Goal: Task Accomplishment & Management: Manage account settings

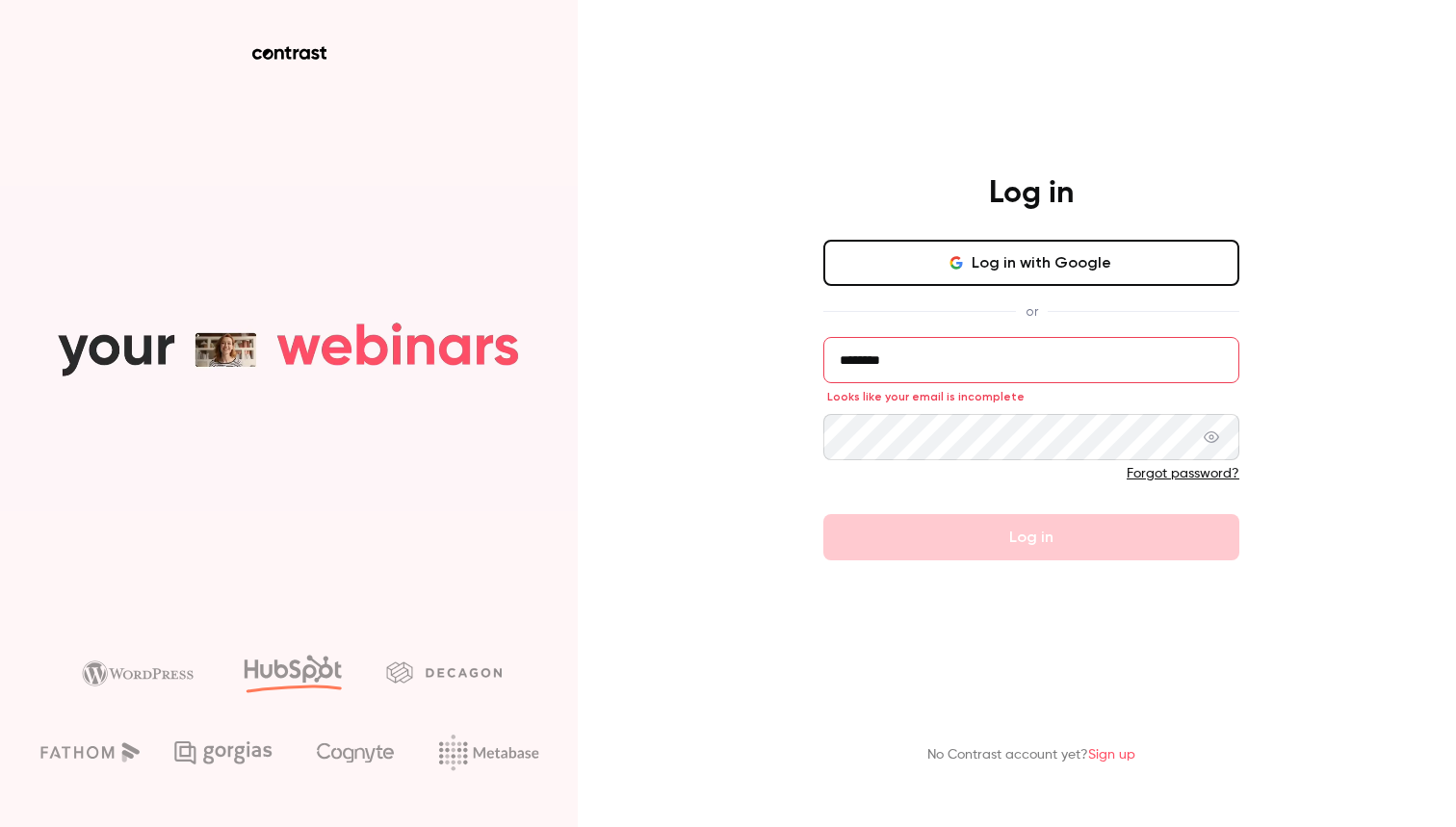
click at [1035, 547] on form "******** Looks like your email is incomplete Forgot password? Log in" at bounding box center [1032, 448] width 417 height 224
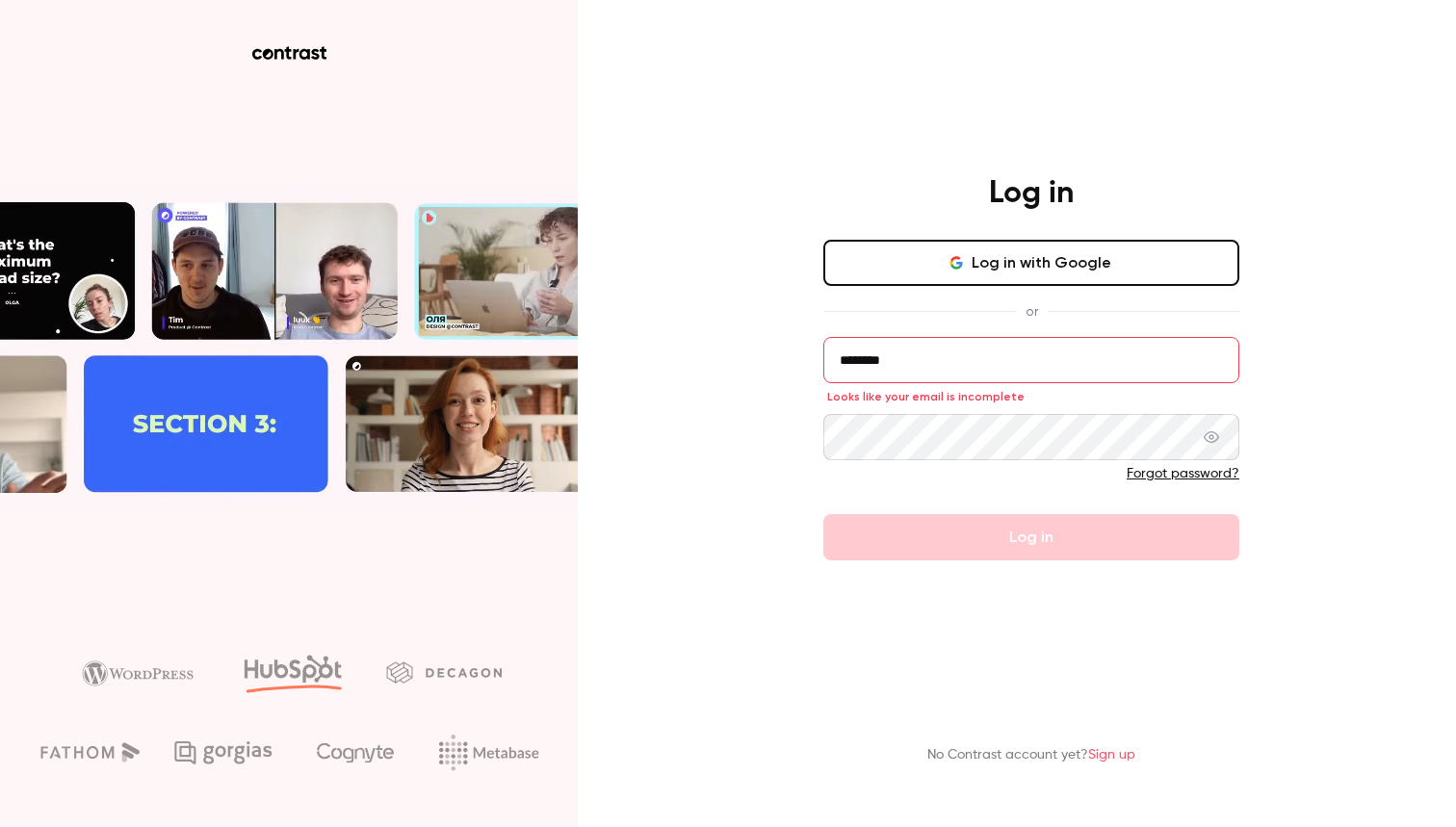
drag, startPoint x: 914, startPoint y: 361, endPoint x: 700, endPoint y: 341, distance: 214.9
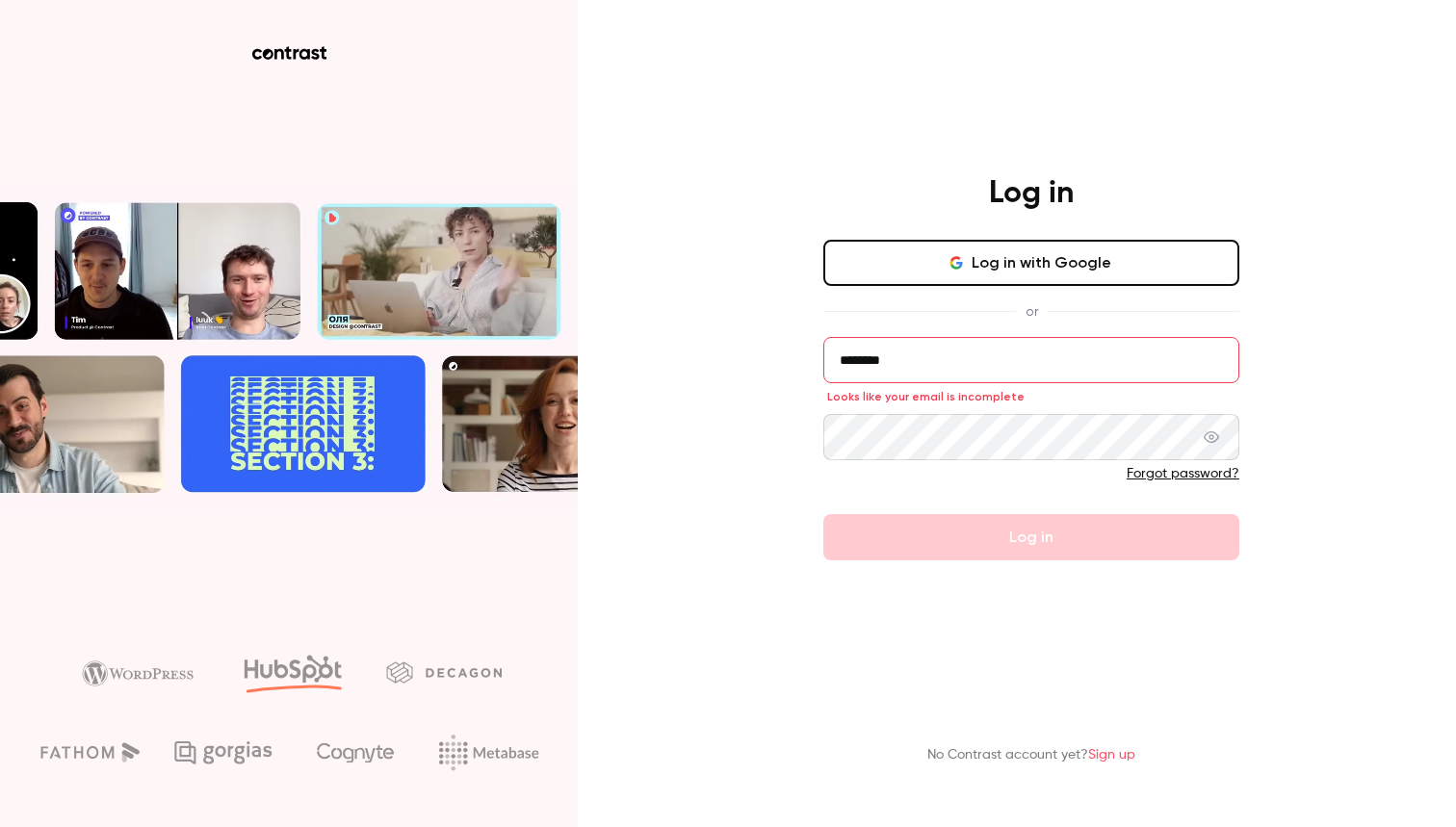
click at [700, 343] on div "Log in Log in with Google or ******** Looks like your email is incomplete Forgo…" at bounding box center [728, 414] width 1456 height 827
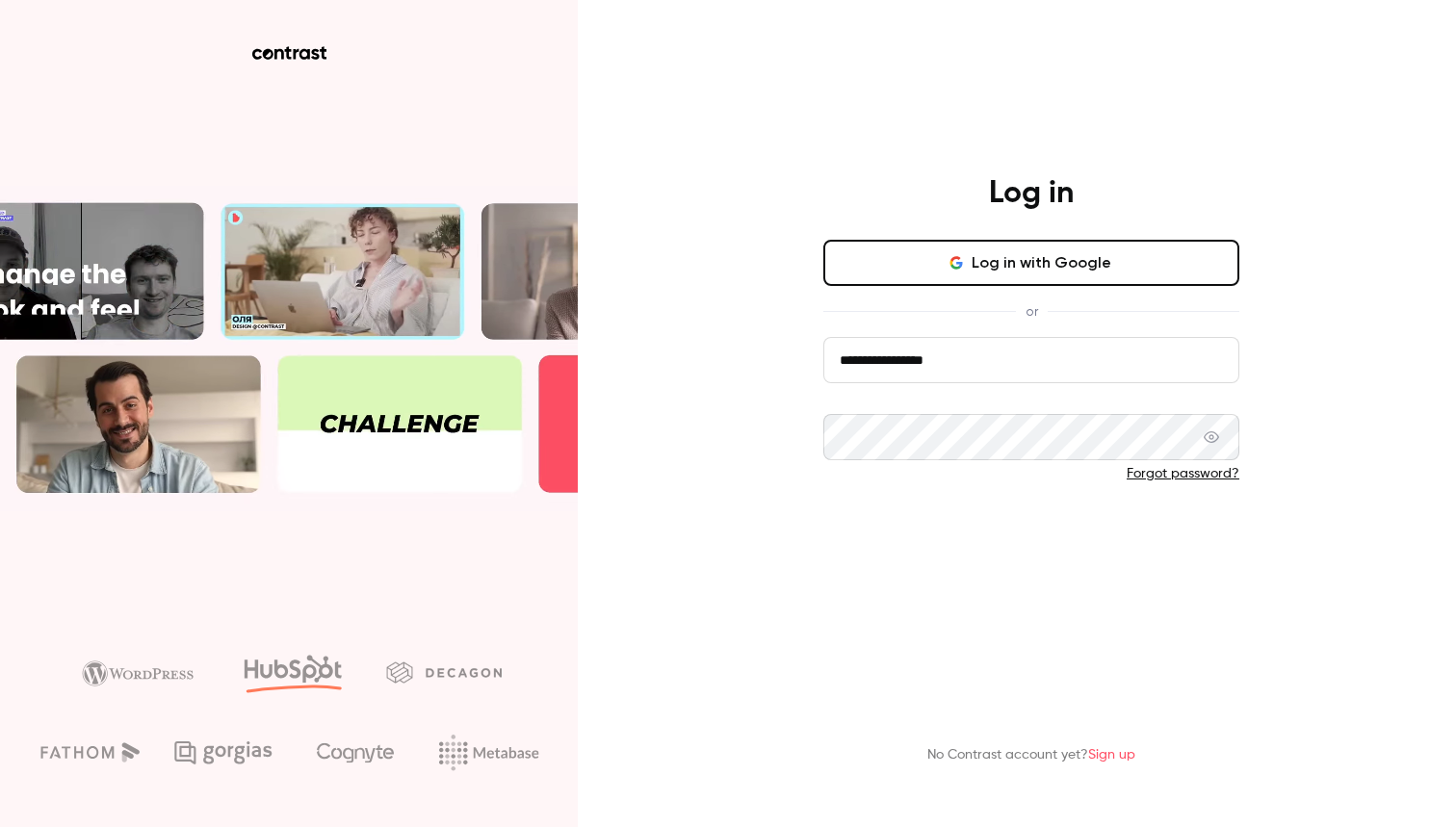
type input "**********"
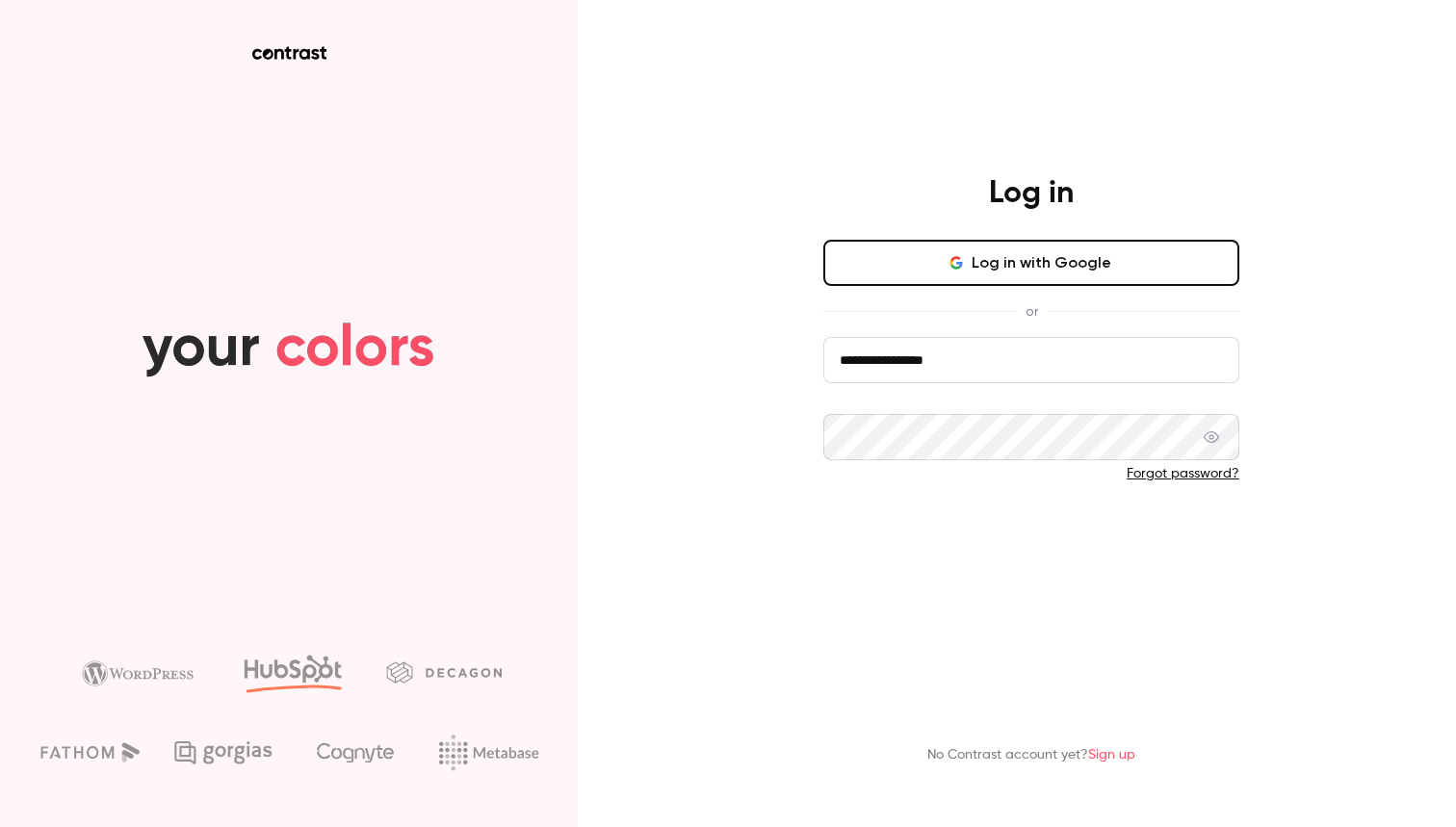
click at [973, 541] on button "Log in" at bounding box center [1032, 537] width 417 height 46
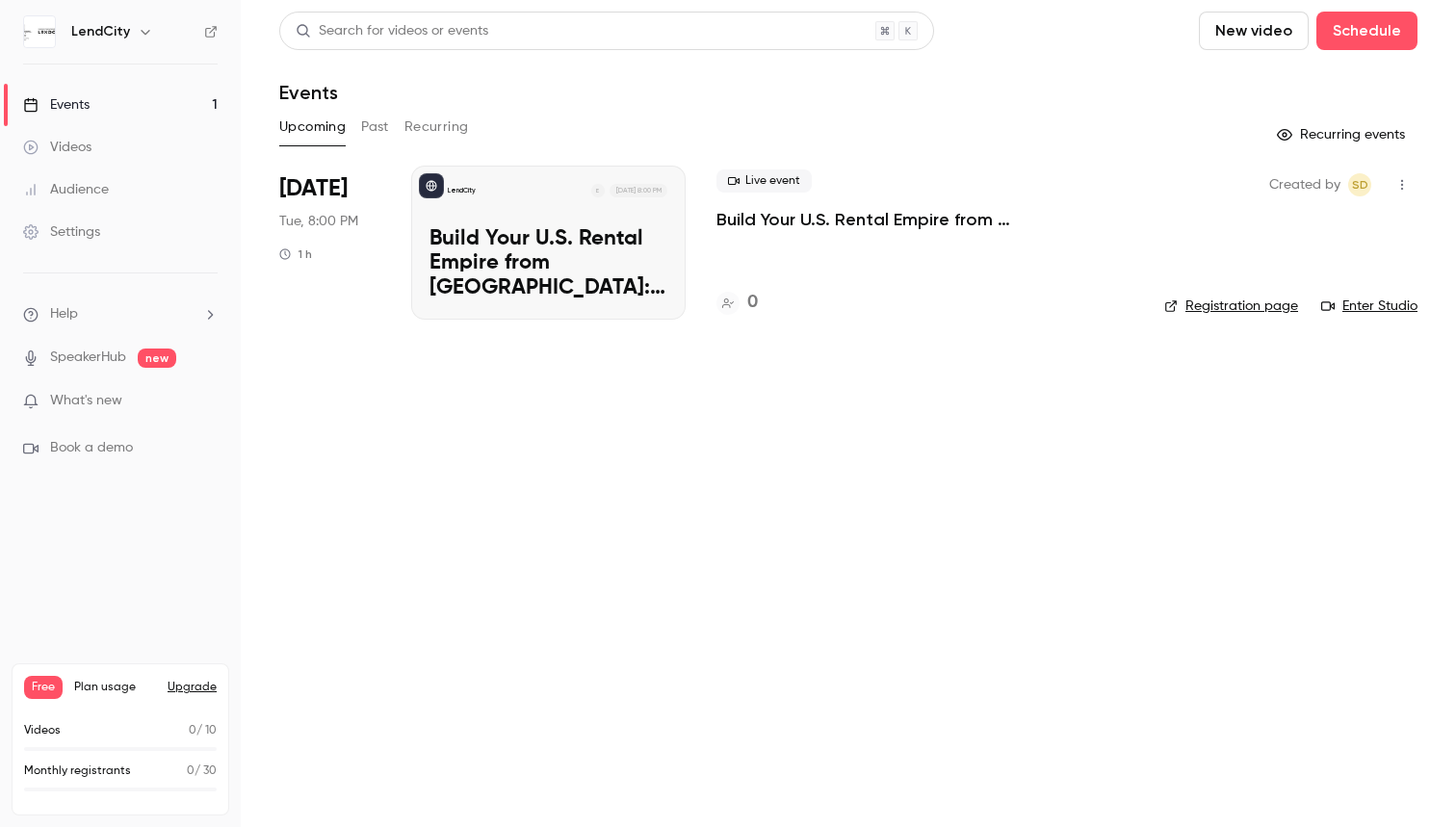
click at [526, 242] on p "Build Your U.S. Rental Empire from [GEOGRAPHIC_DATA]: No Headaches, Step-by-Step" at bounding box center [548, 264] width 238 height 75
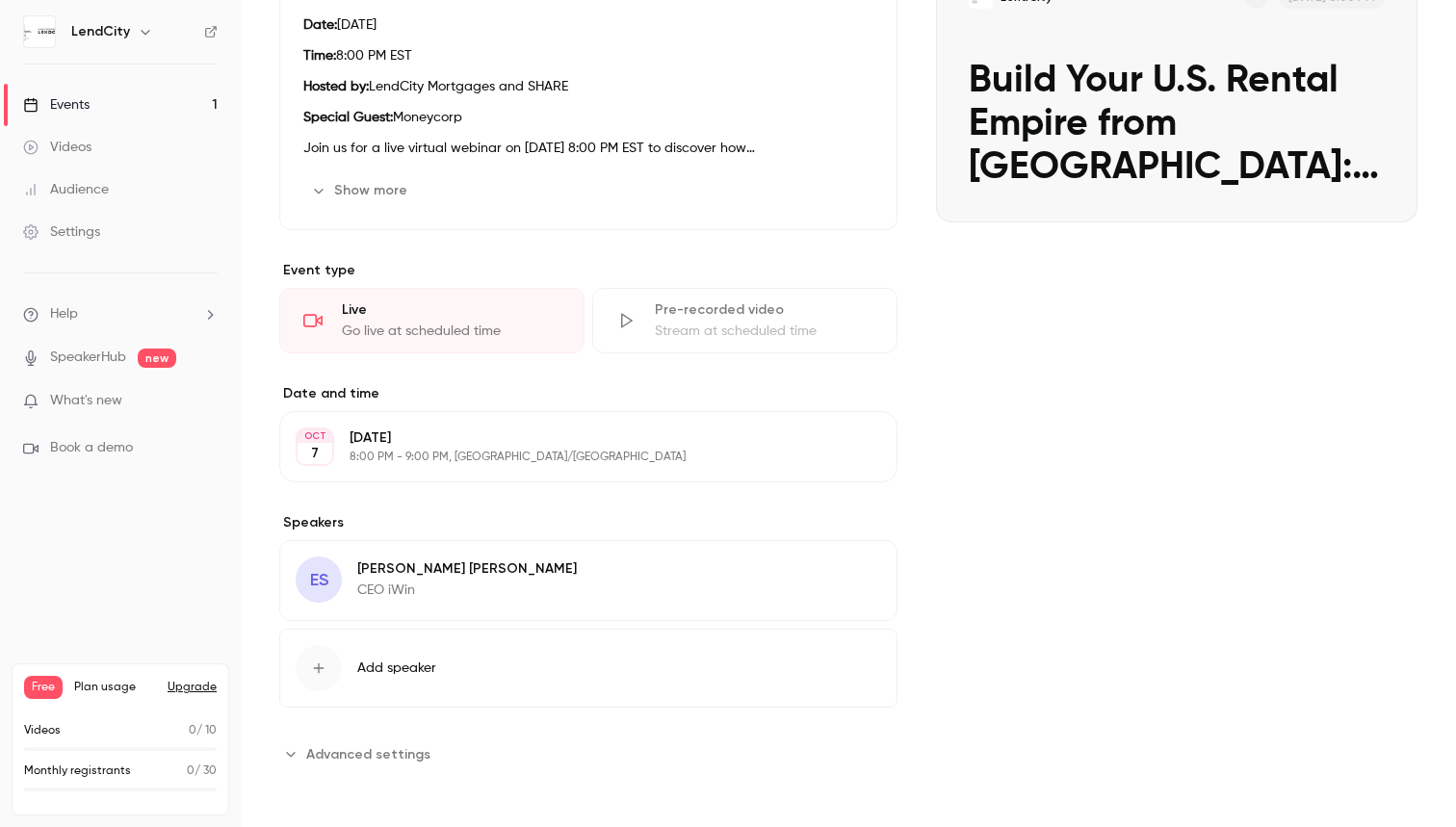
scroll to position [168, 0]
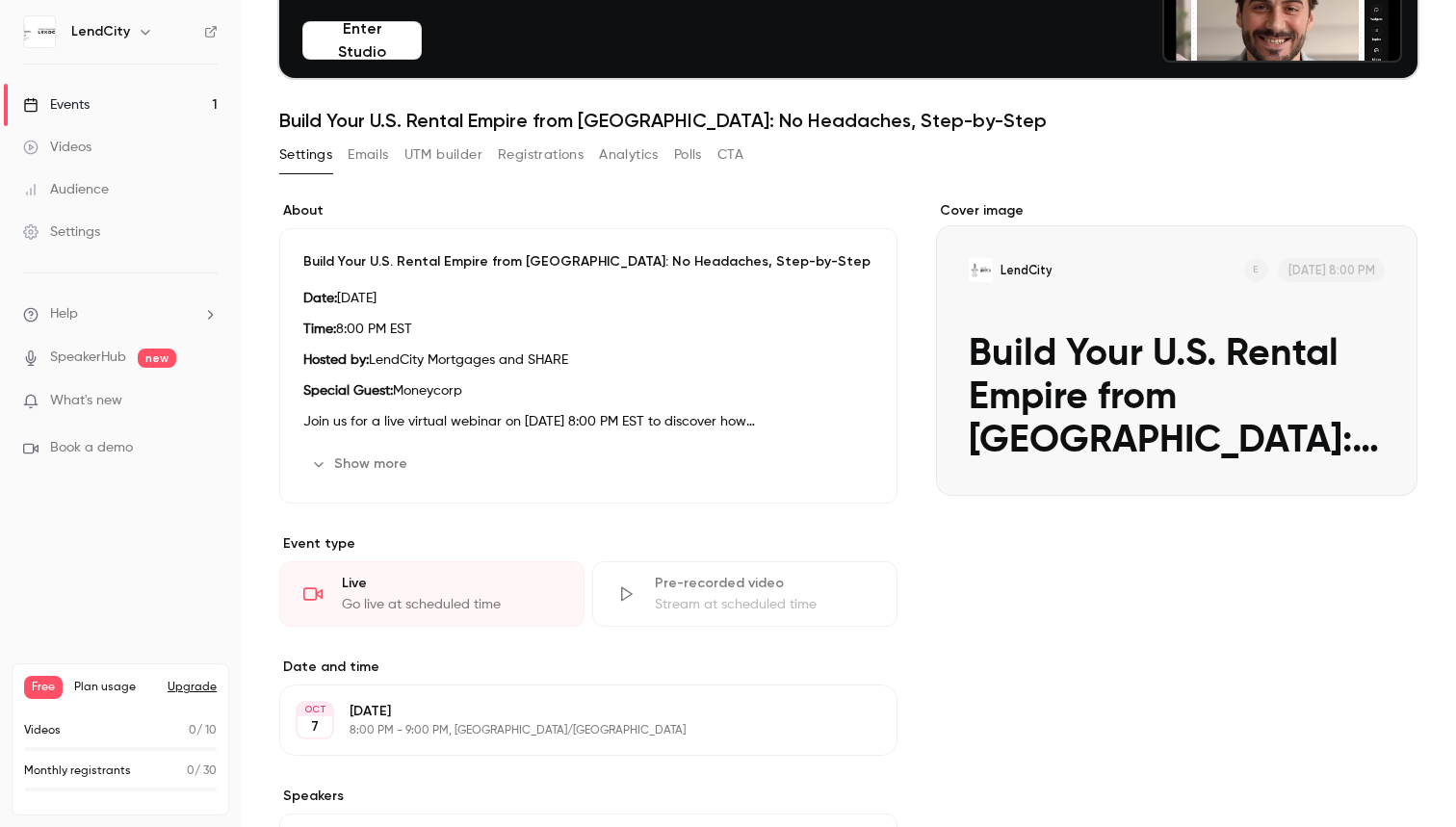
click at [986, 213] on div "Cover image" at bounding box center [1176, 349] width 481 height 294
click at [0, 0] on input "LendCity E [DATE] 8:00 PM Build Your U.S. Rental Empire from [GEOGRAPHIC_DATA]:…" at bounding box center [0, 0] width 0 height 0
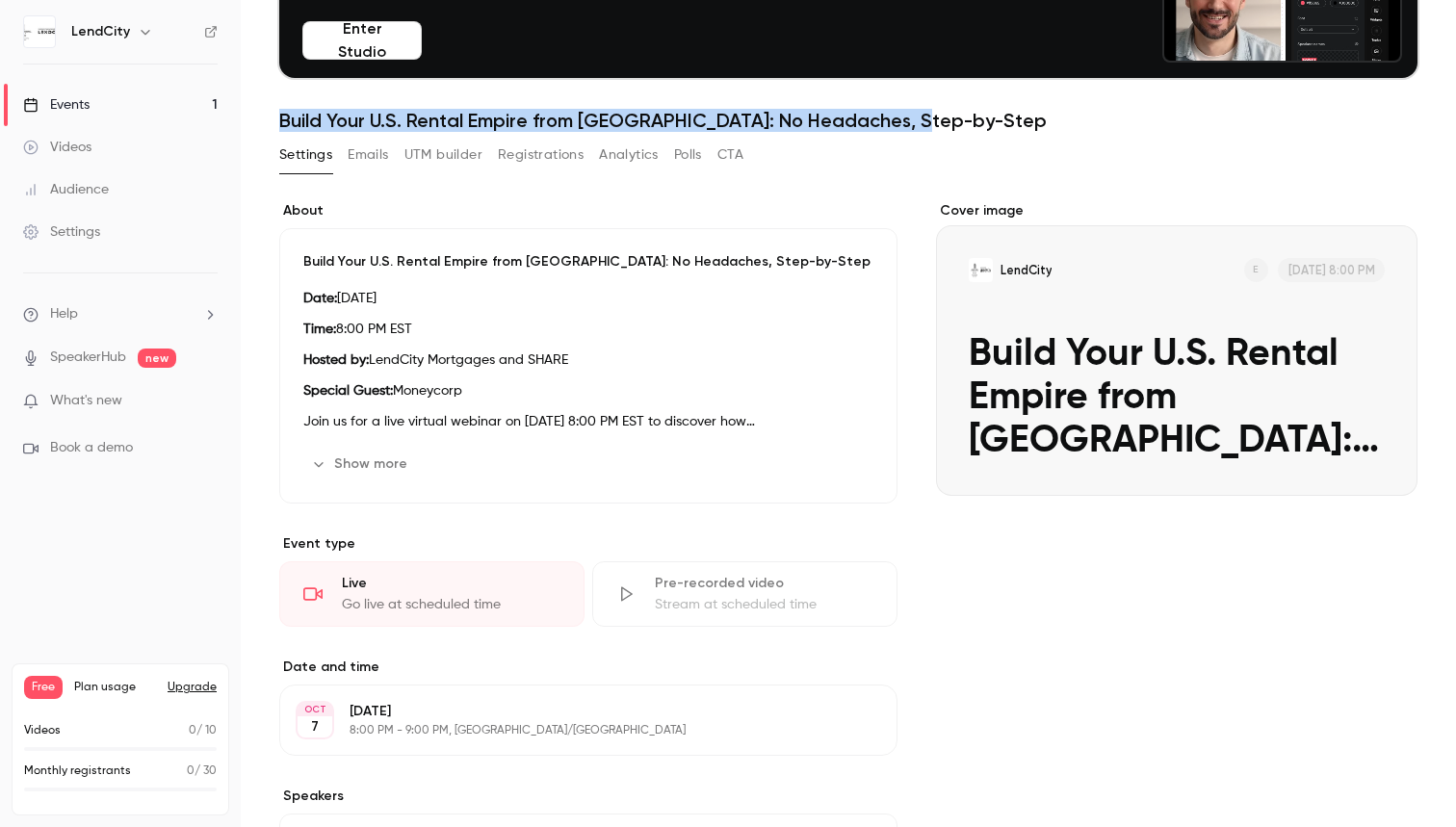
drag, startPoint x: 958, startPoint y: 128, endPoint x: 282, endPoint y: 127, distance: 676.0
click at [281, 125] on h1 "Build Your U.S. Rental Empire from [GEOGRAPHIC_DATA]: No Headaches, Step-by-Step" at bounding box center [848, 120] width 1138 height 23
copy h1 "Build Your U.S. Rental Empire from [GEOGRAPHIC_DATA]: No Headaches, Step-by-Step"
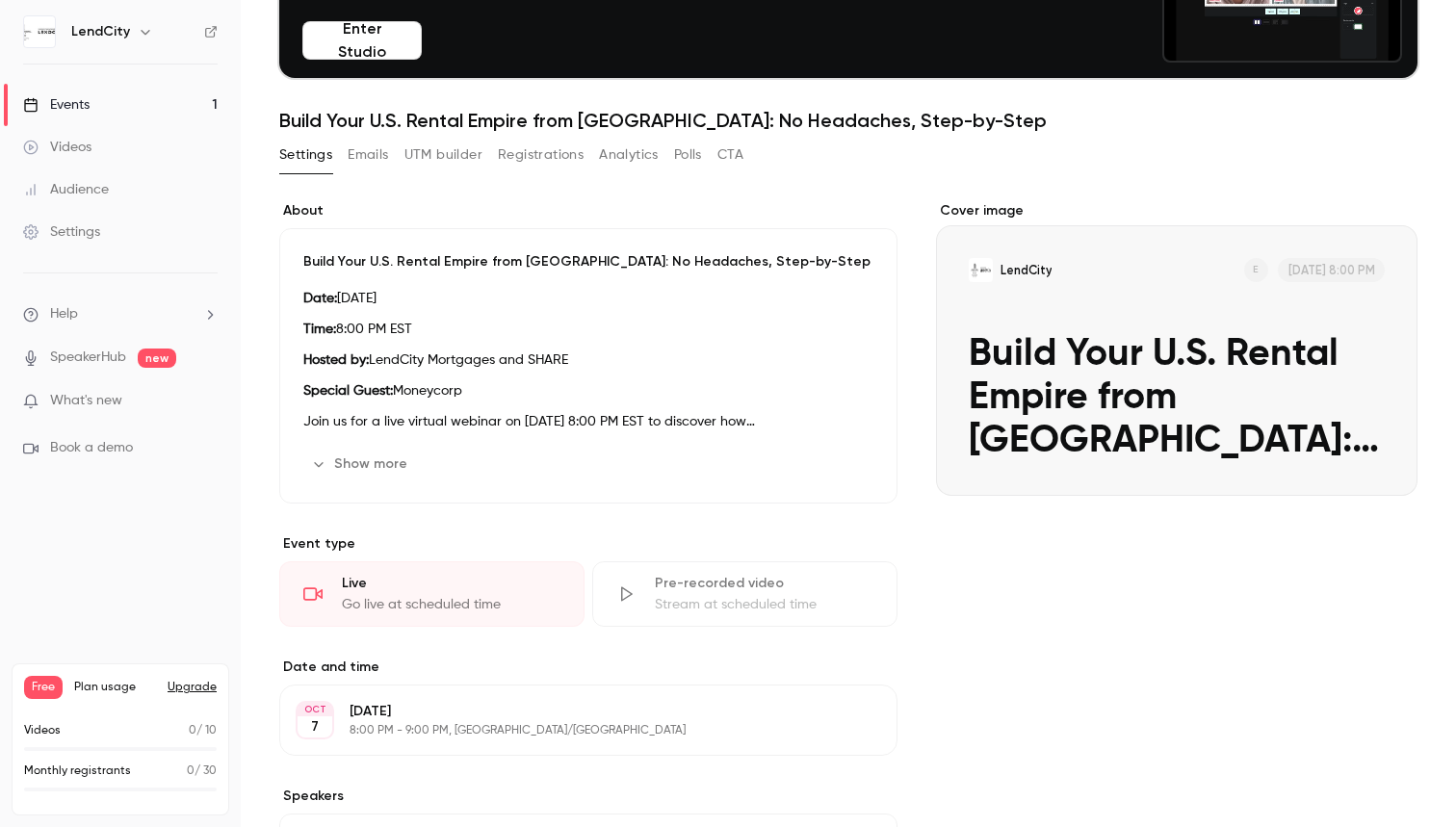
click at [966, 209] on div "Cover image" at bounding box center [1176, 349] width 481 height 294
click at [0, 0] on input "LendCity E [DATE] 8:00 PM Build Your U.S. Rental Empire from [GEOGRAPHIC_DATA]:…" at bounding box center [0, 0] width 0 height 0
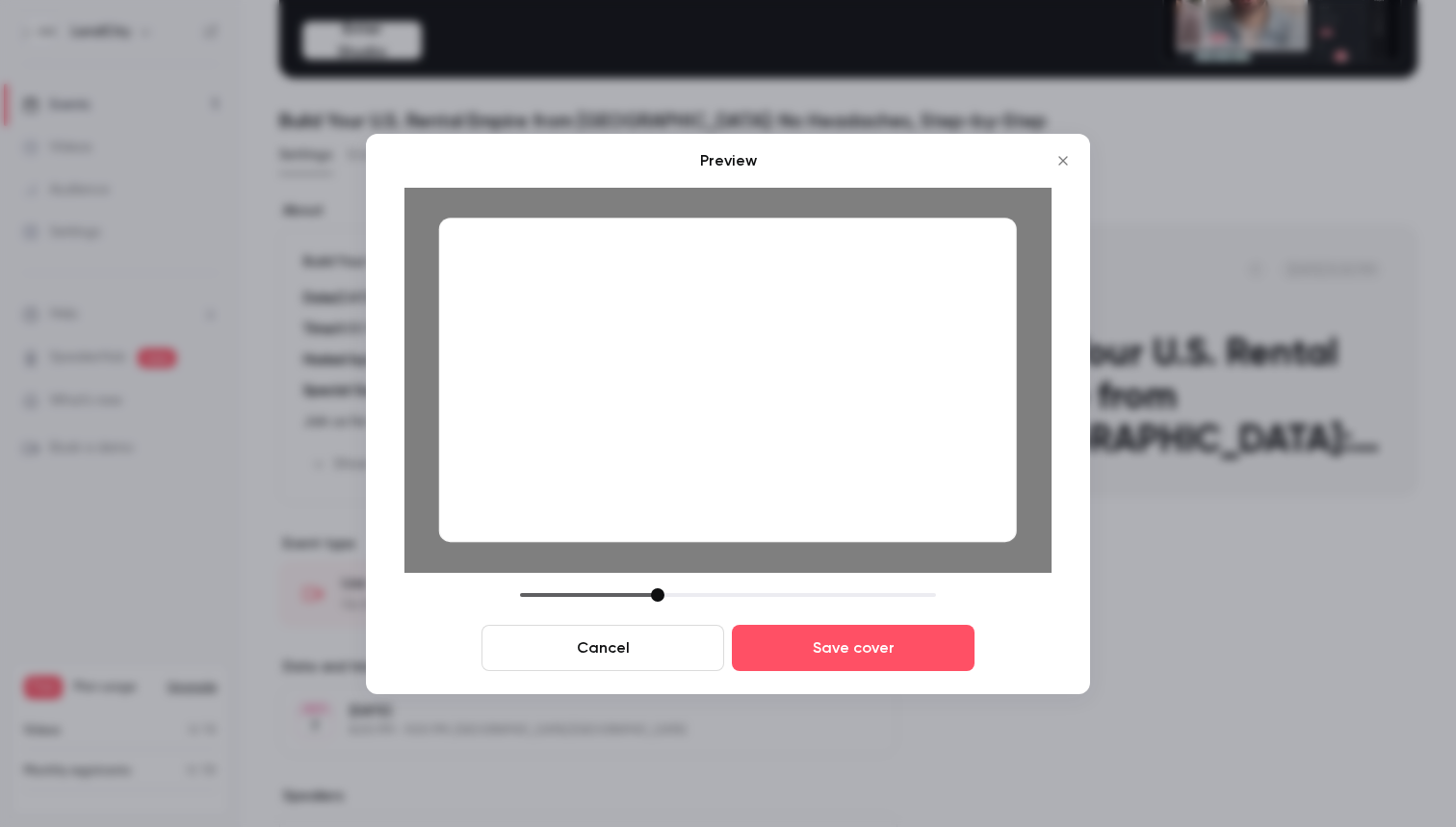
drag, startPoint x: 877, startPoint y: 477, endPoint x: 898, endPoint y: 364, distance: 114.9
click at [898, 364] on div at bounding box center [728, 381] width 578 height 325
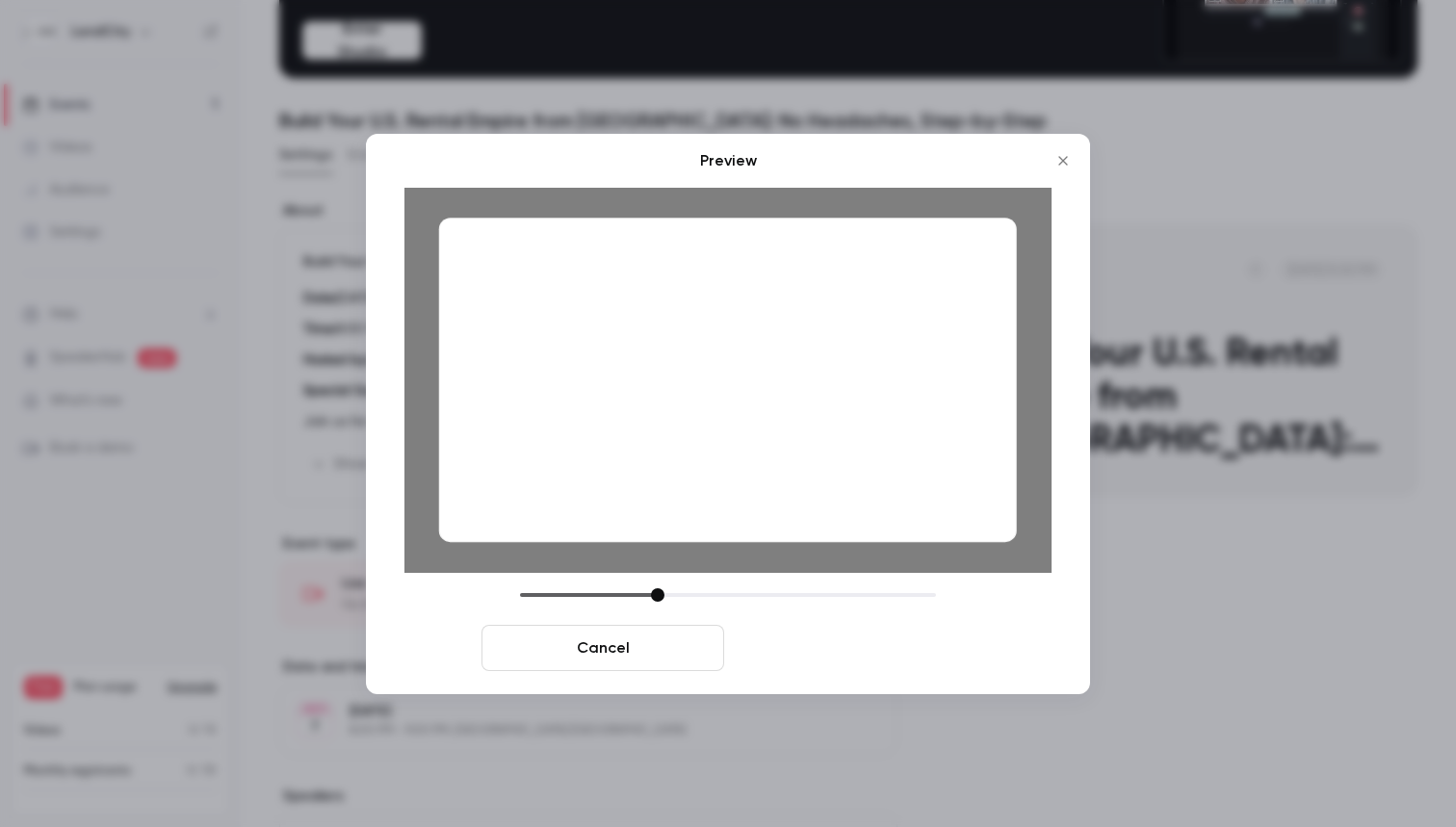
click at [878, 662] on button "Save cover" at bounding box center [853, 648] width 243 height 46
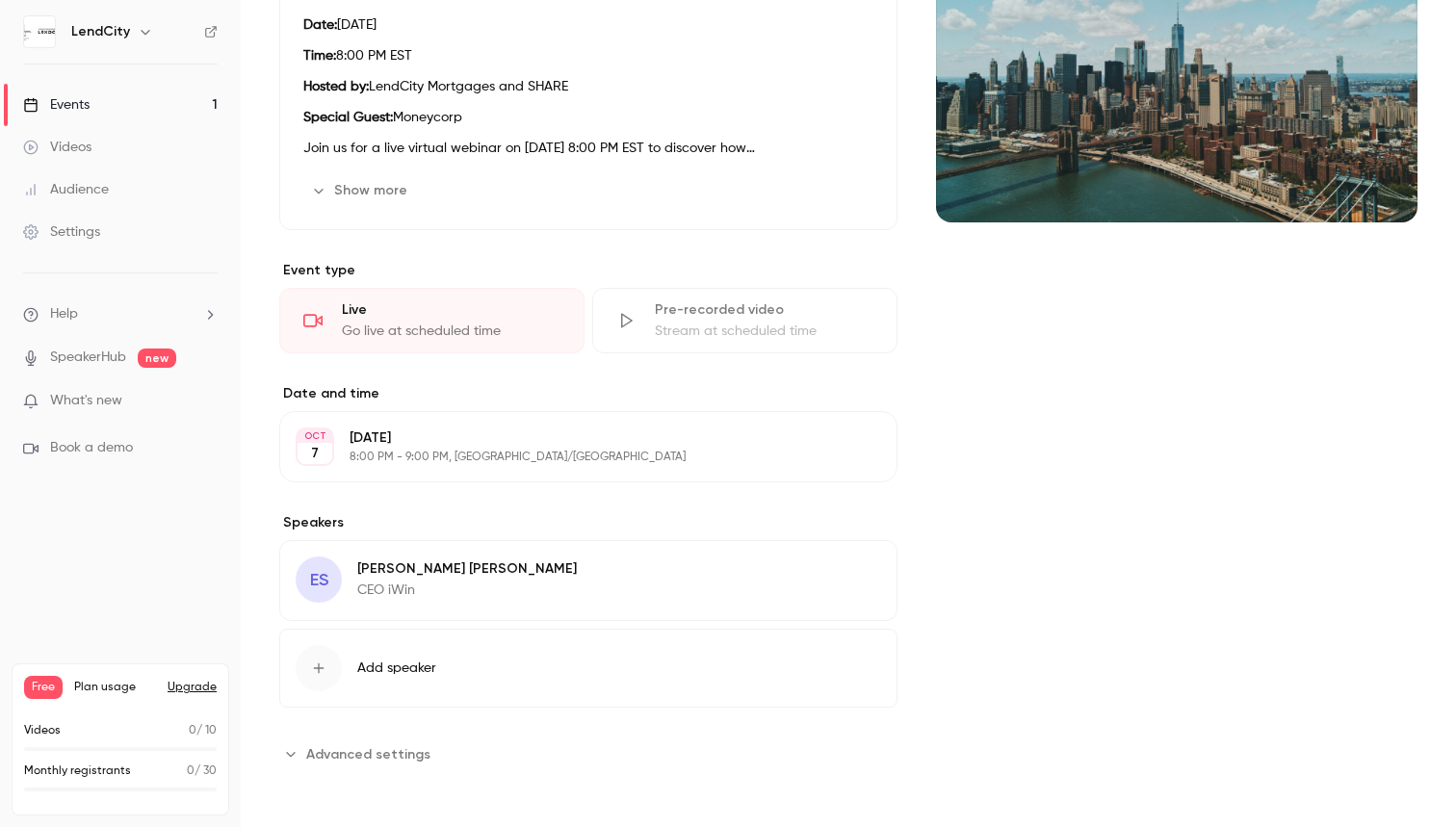
scroll to position [0, 0]
click at [374, 654] on button "Add speaker" at bounding box center [588, 668] width 618 height 79
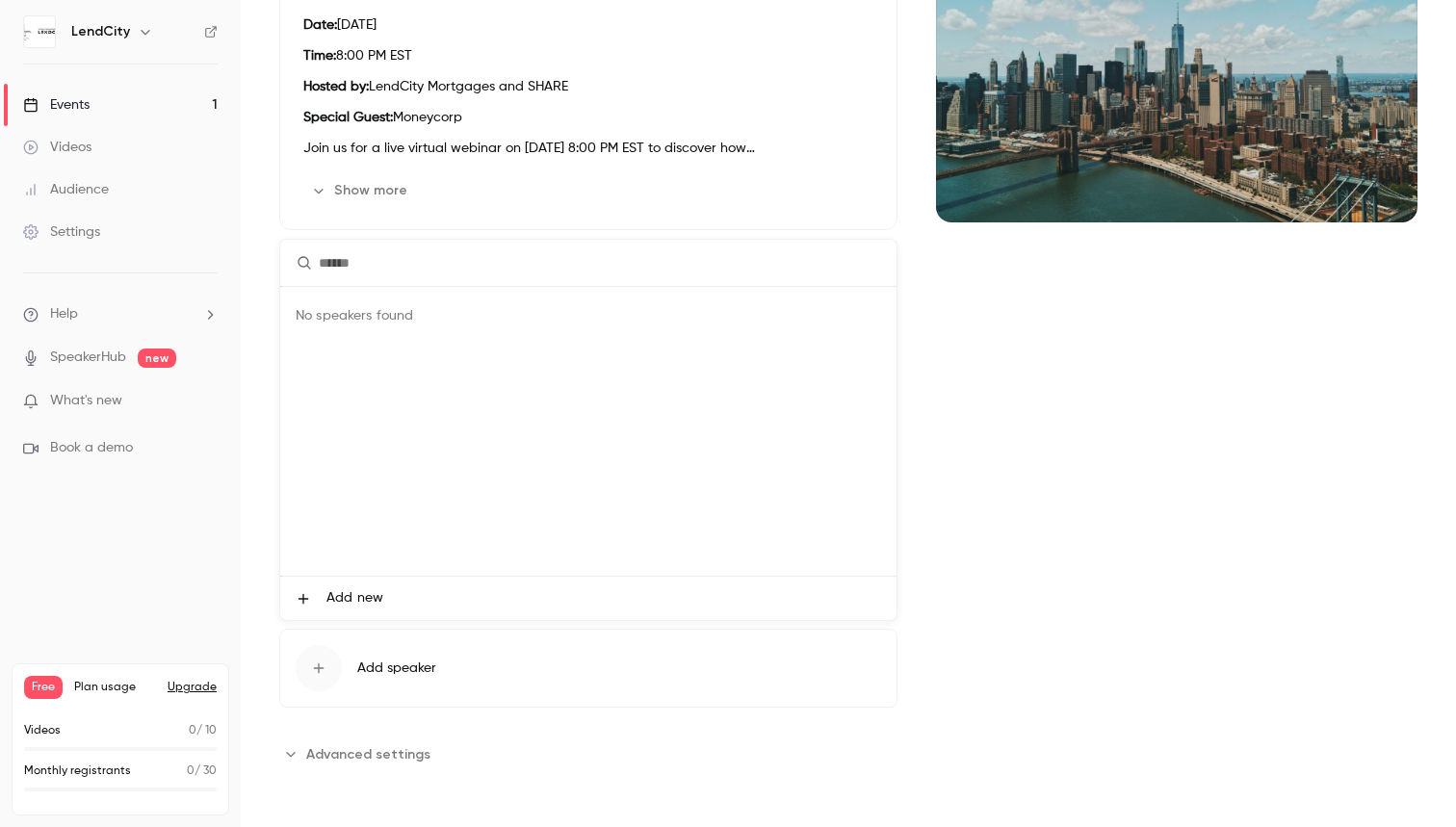
click at [341, 603] on span "Add new" at bounding box center [355, 598] width 57 height 20
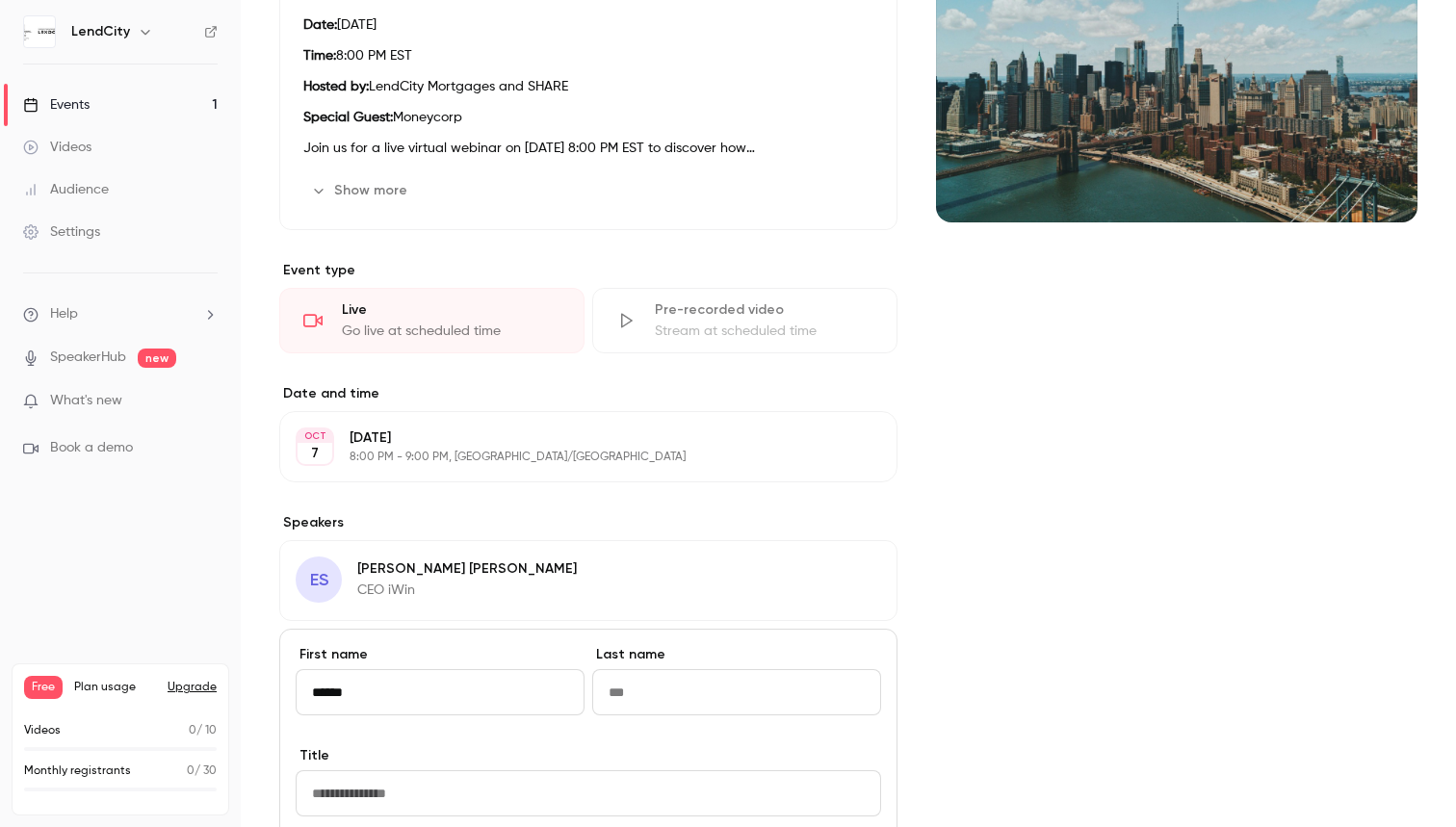
type input "*****"
type input "**********"
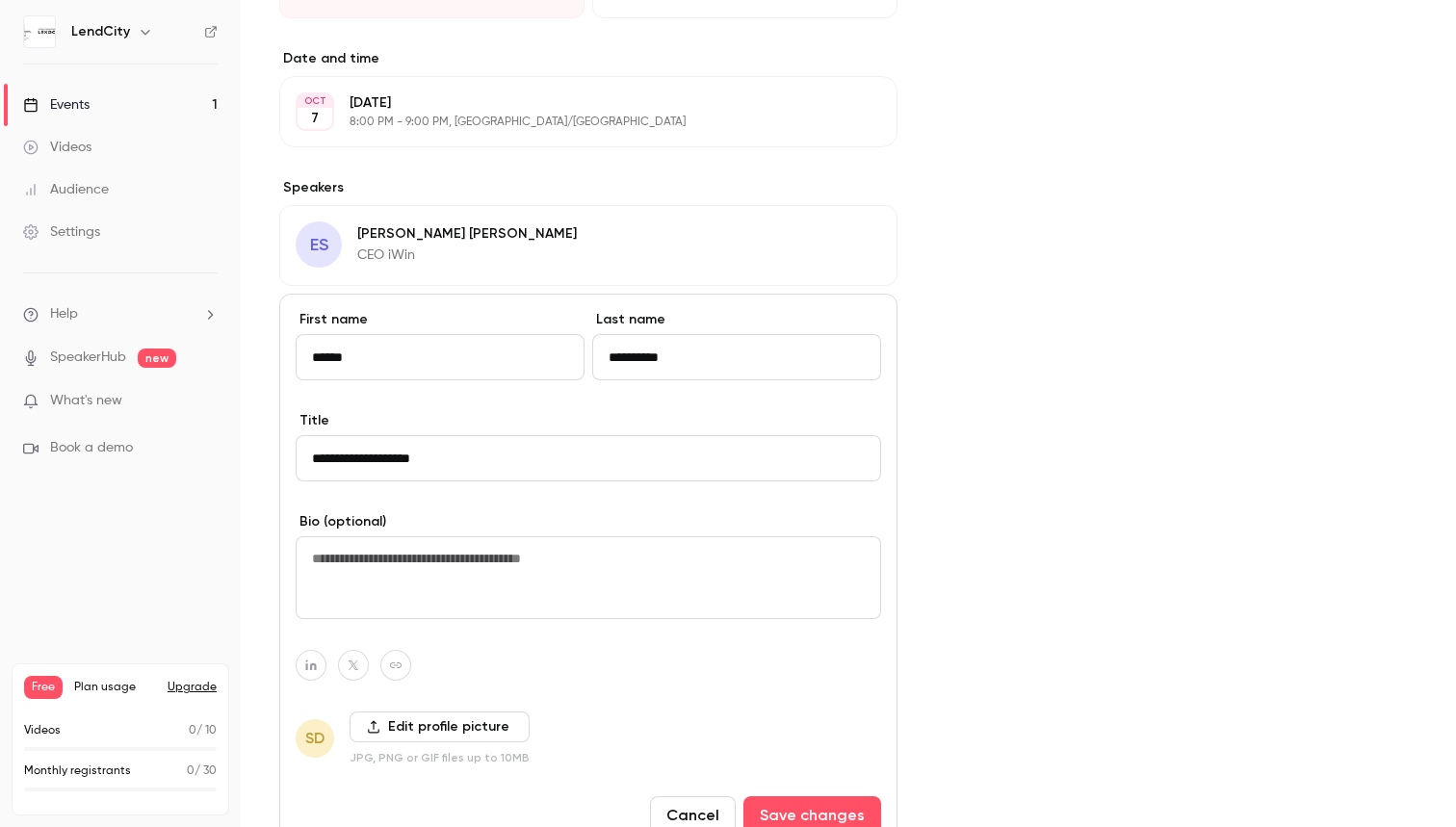
scroll to position [828, 0]
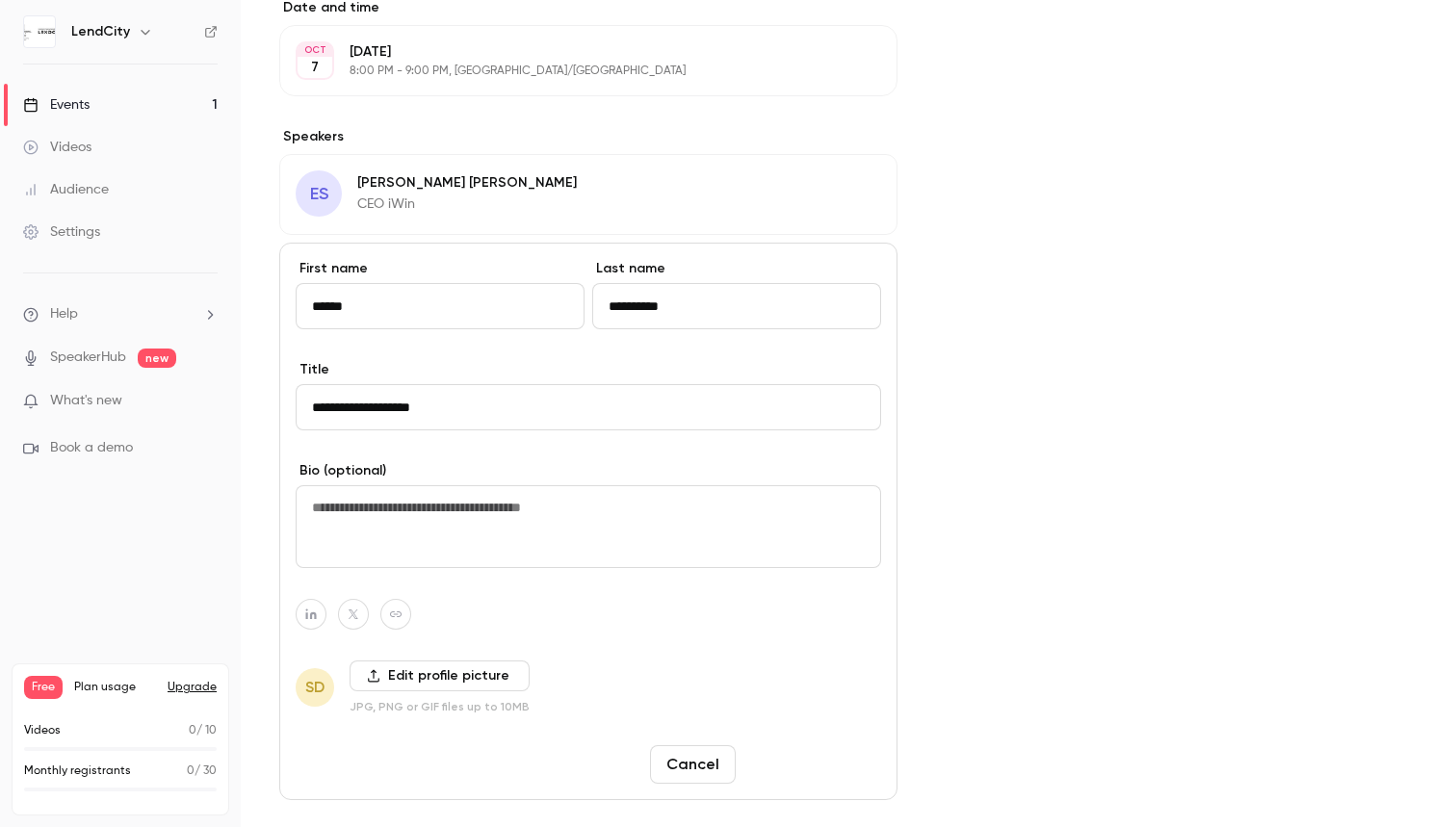
type input "**********"
click at [850, 764] on button "Save changes" at bounding box center [813, 765] width 138 height 39
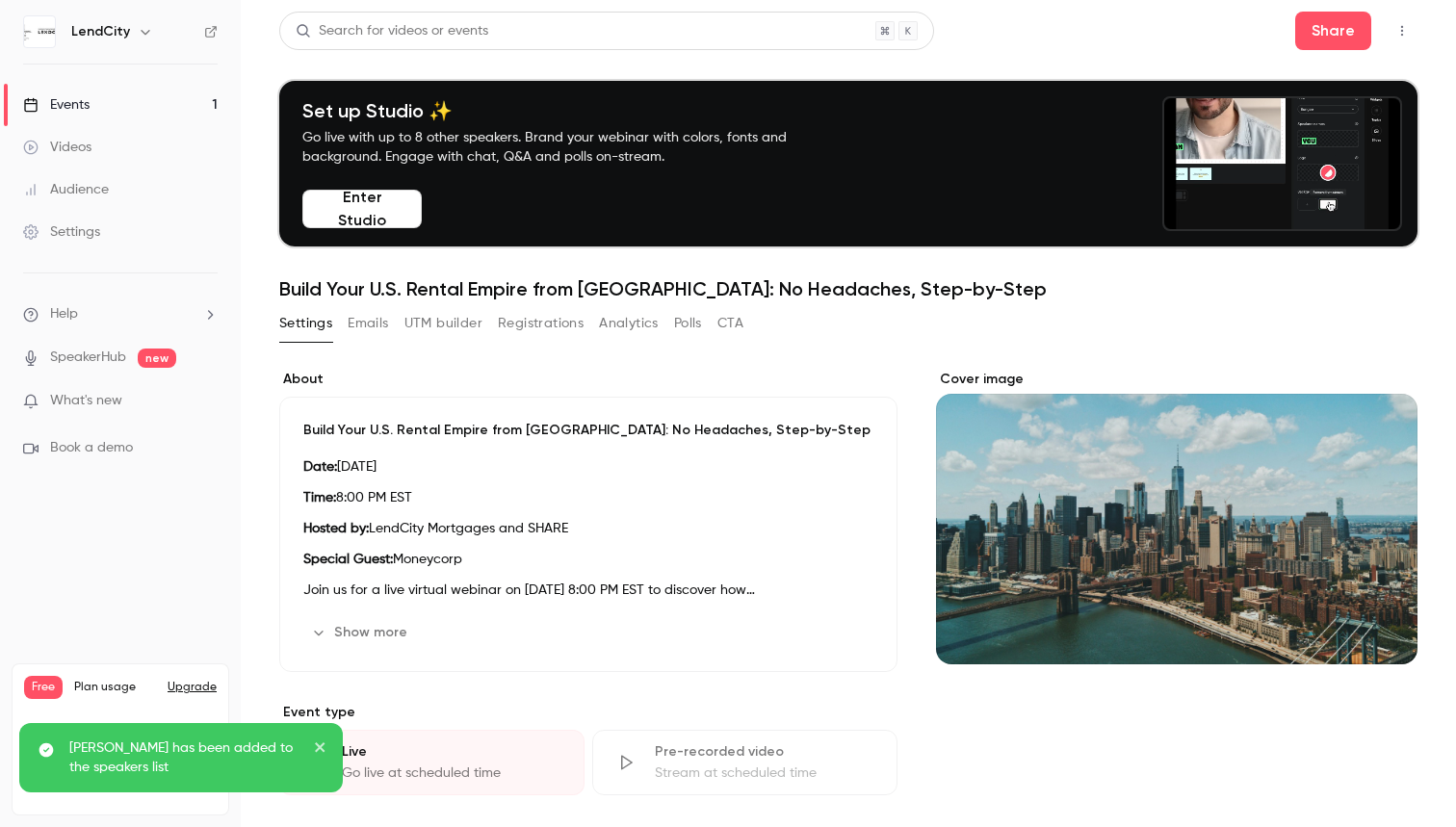
scroll to position [0, 0]
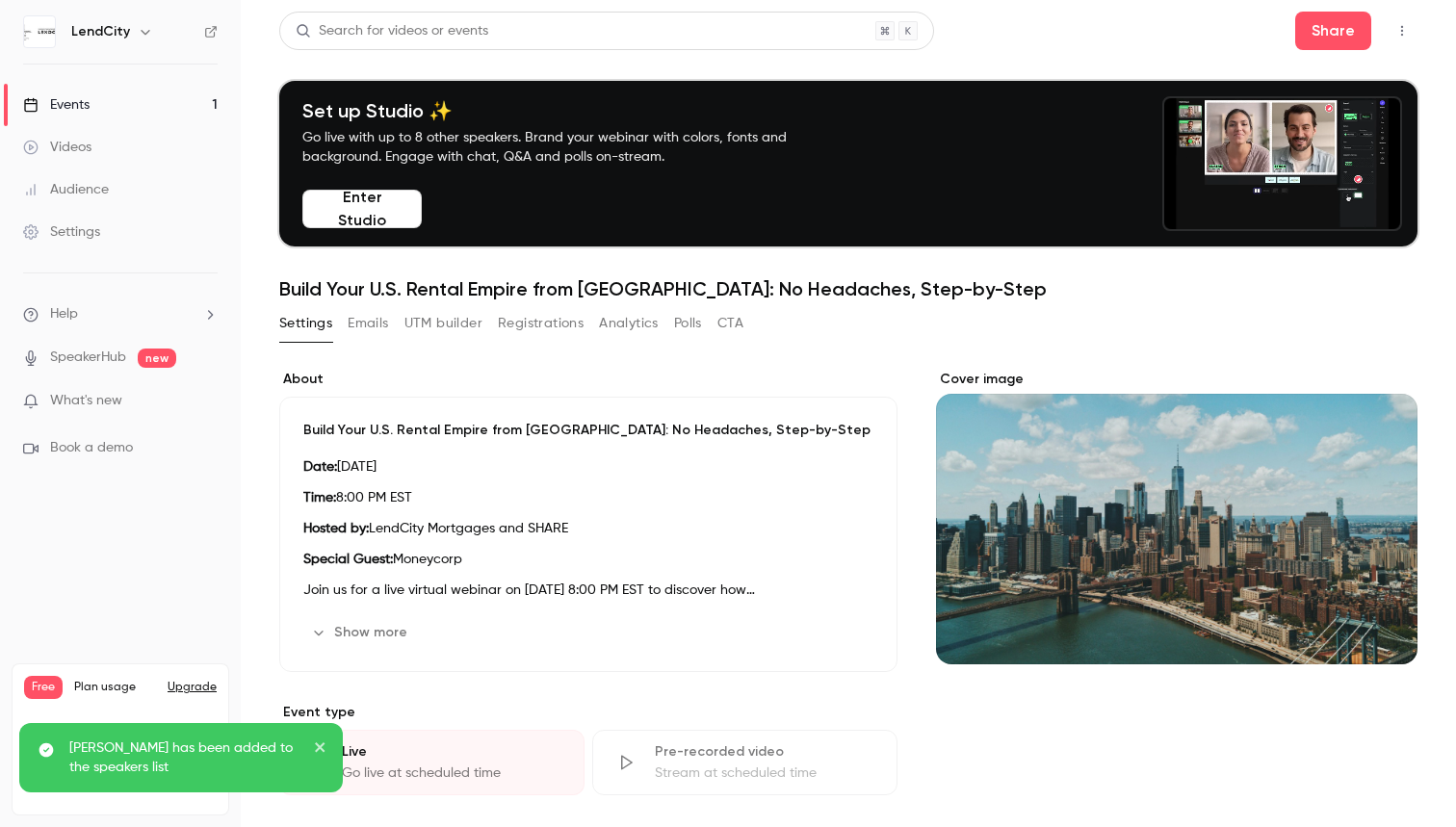
click at [373, 329] on button "Emails" at bounding box center [368, 323] width 41 height 31
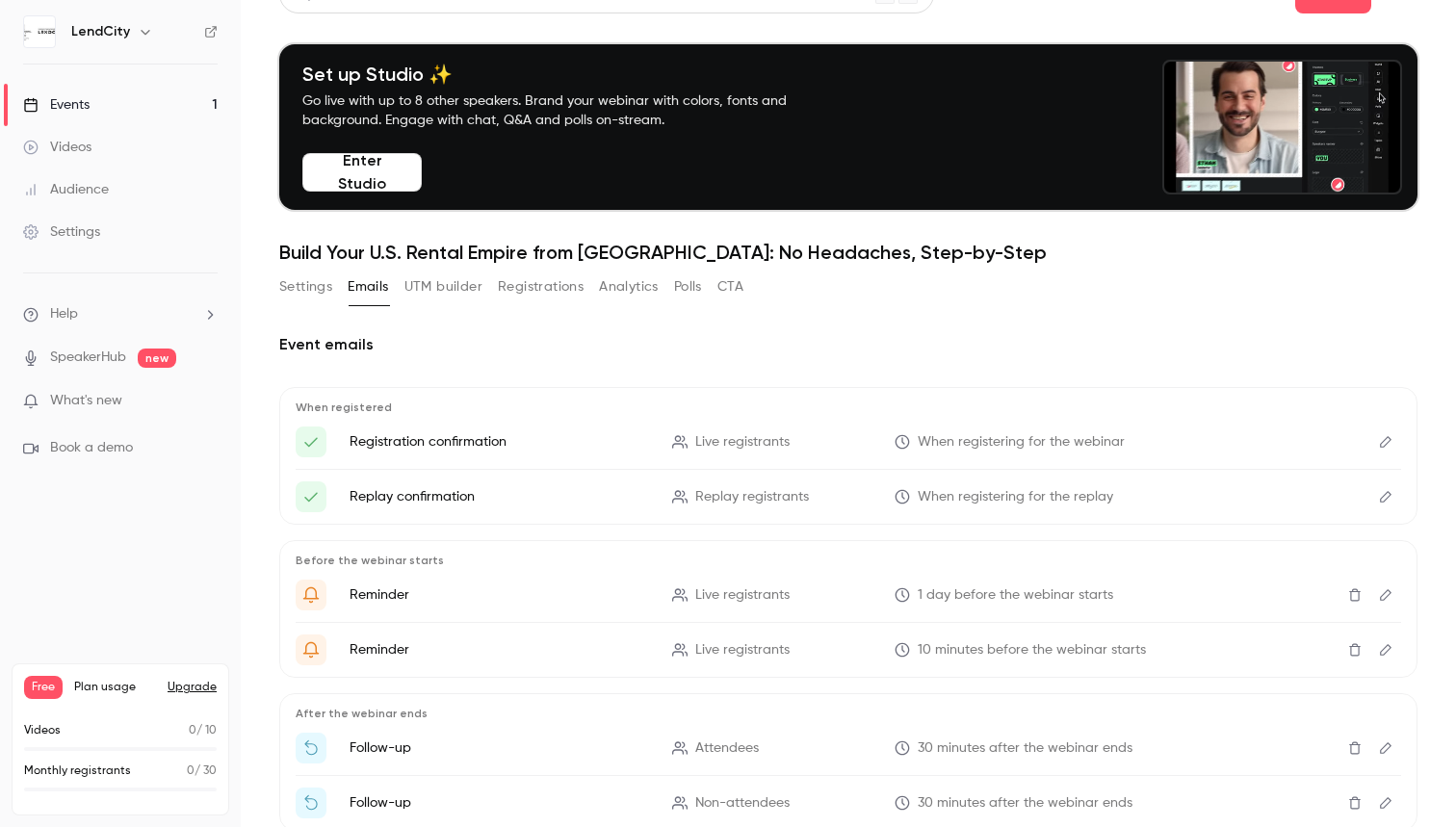
scroll to position [4, 0]
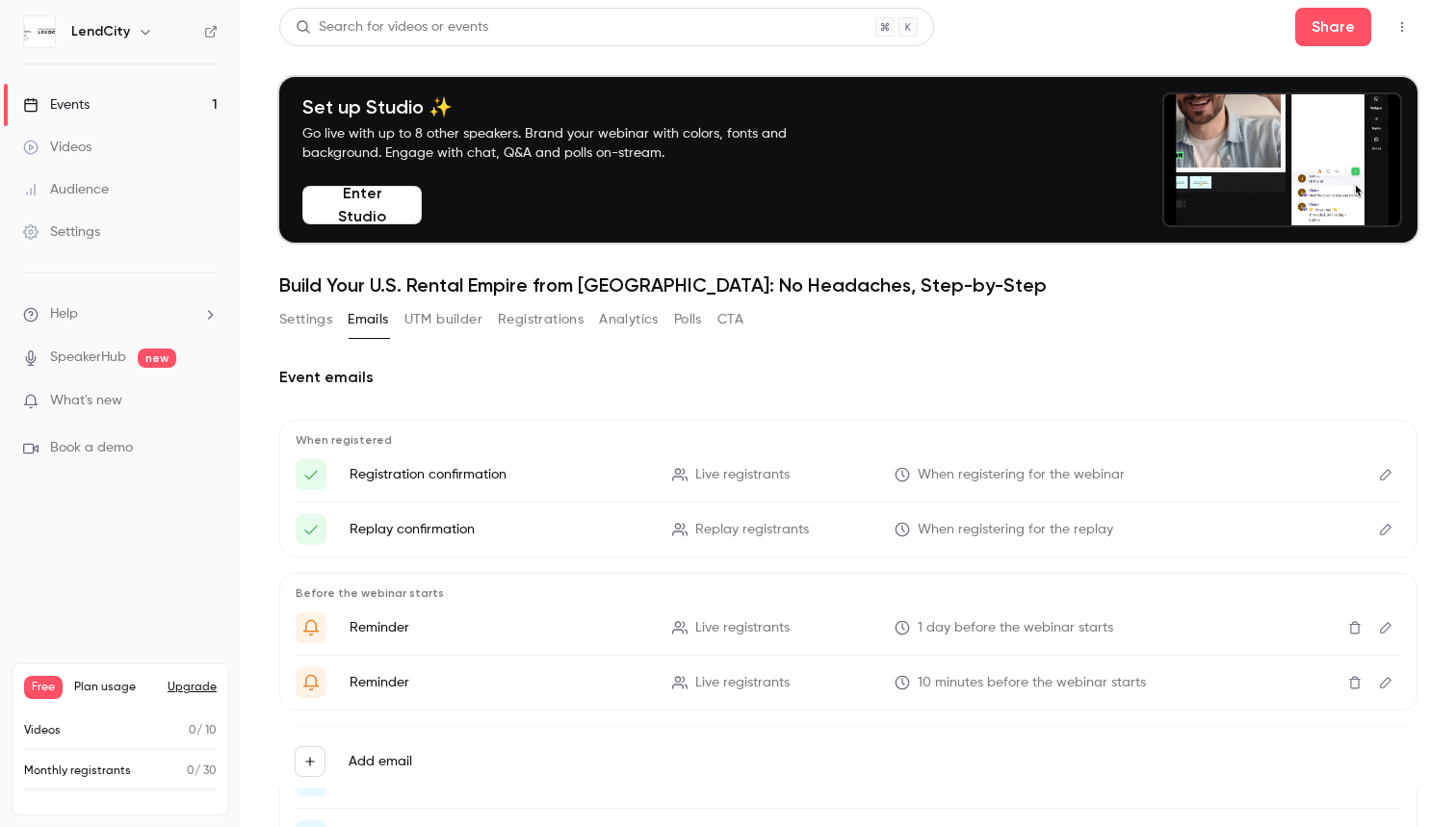
click at [445, 320] on button "UTM builder" at bounding box center [444, 320] width 78 height 31
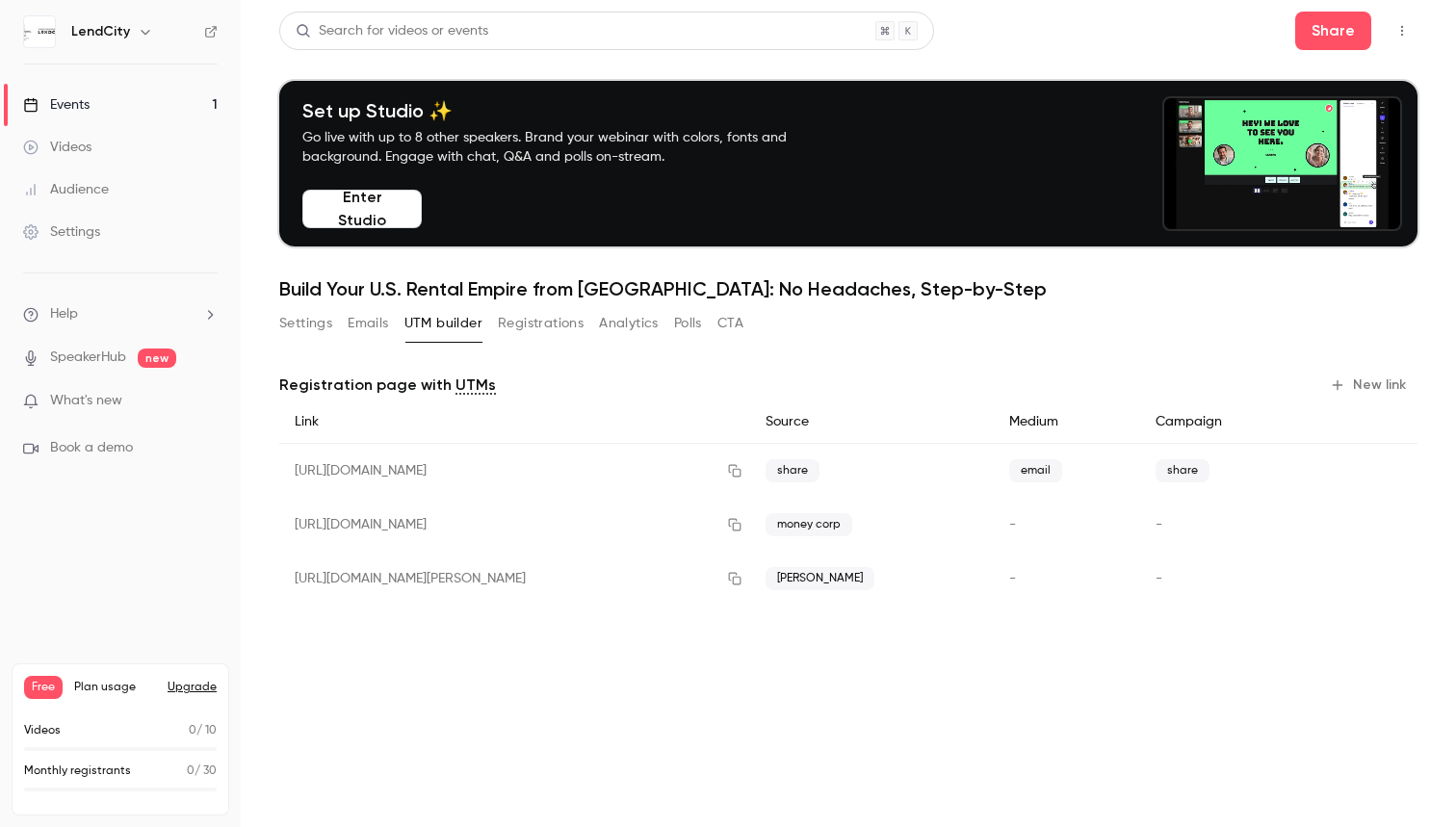
click at [544, 322] on button "Registrations" at bounding box center [541, 323] width 85 height 31
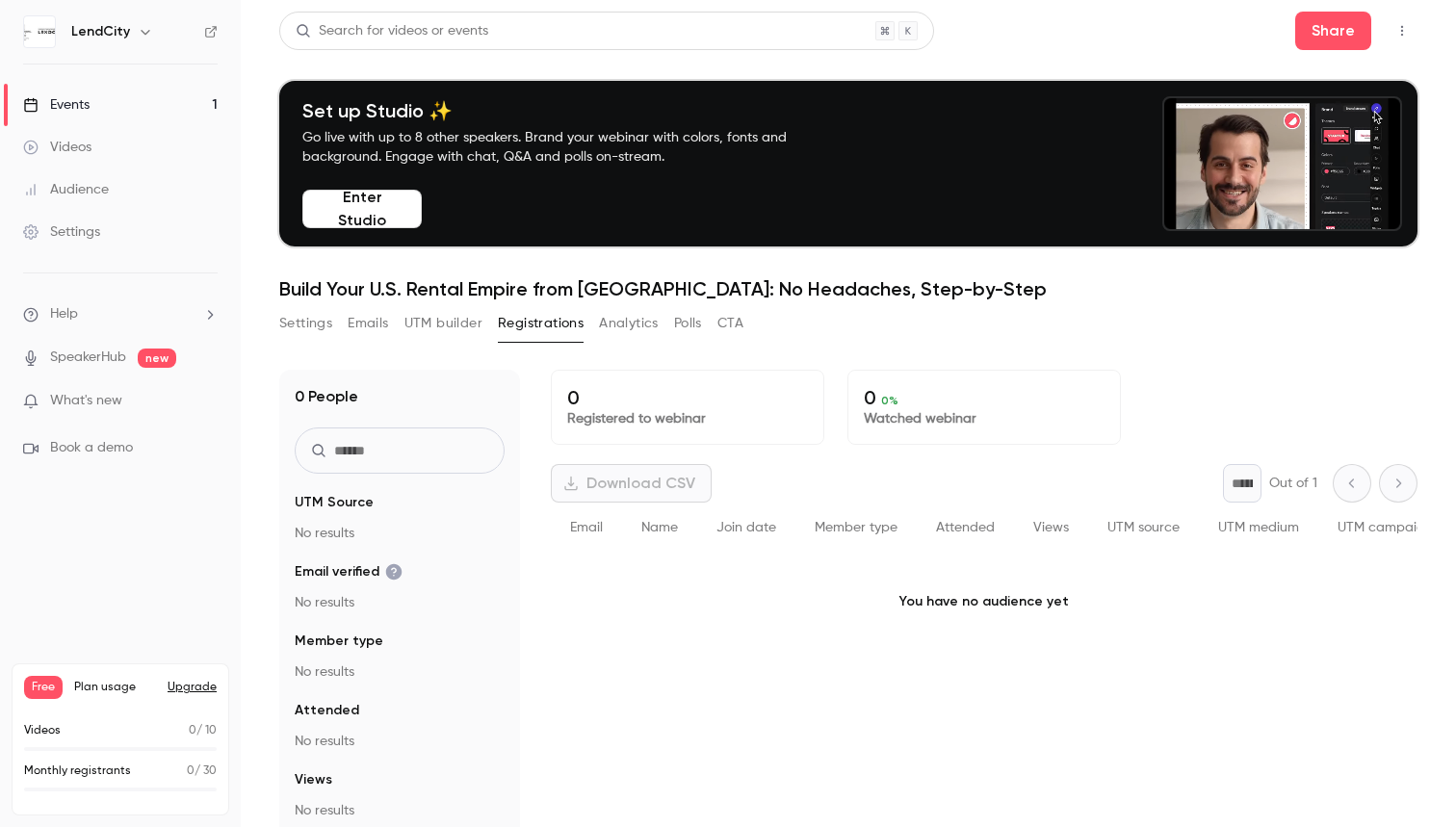
click at [654, 321] on button "Analytics" at bounding box center [629, 323] width 60 height 31
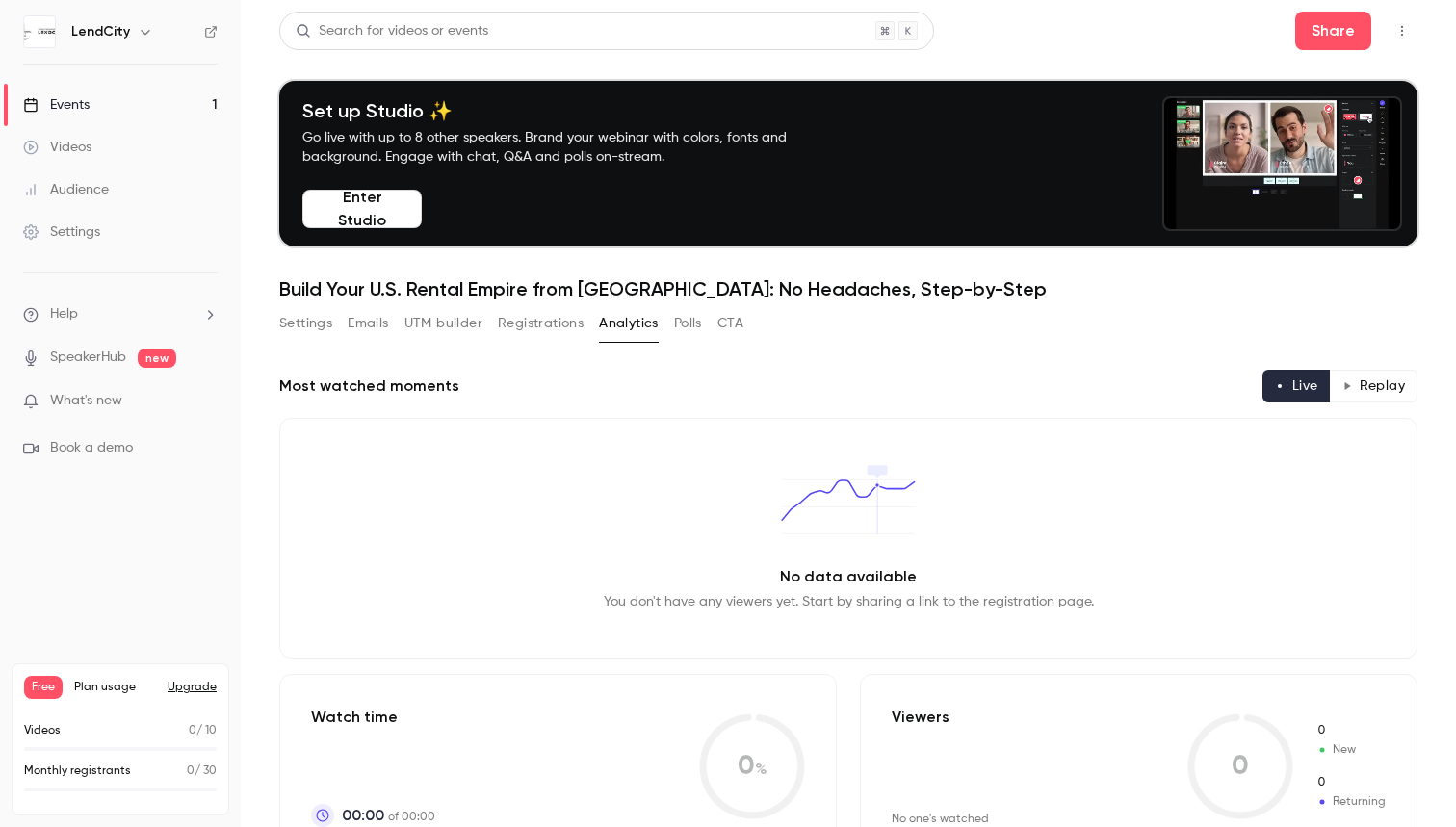
click at [690, 323] on button "Polls" at bounding box center [688, 323] width 28 height 31
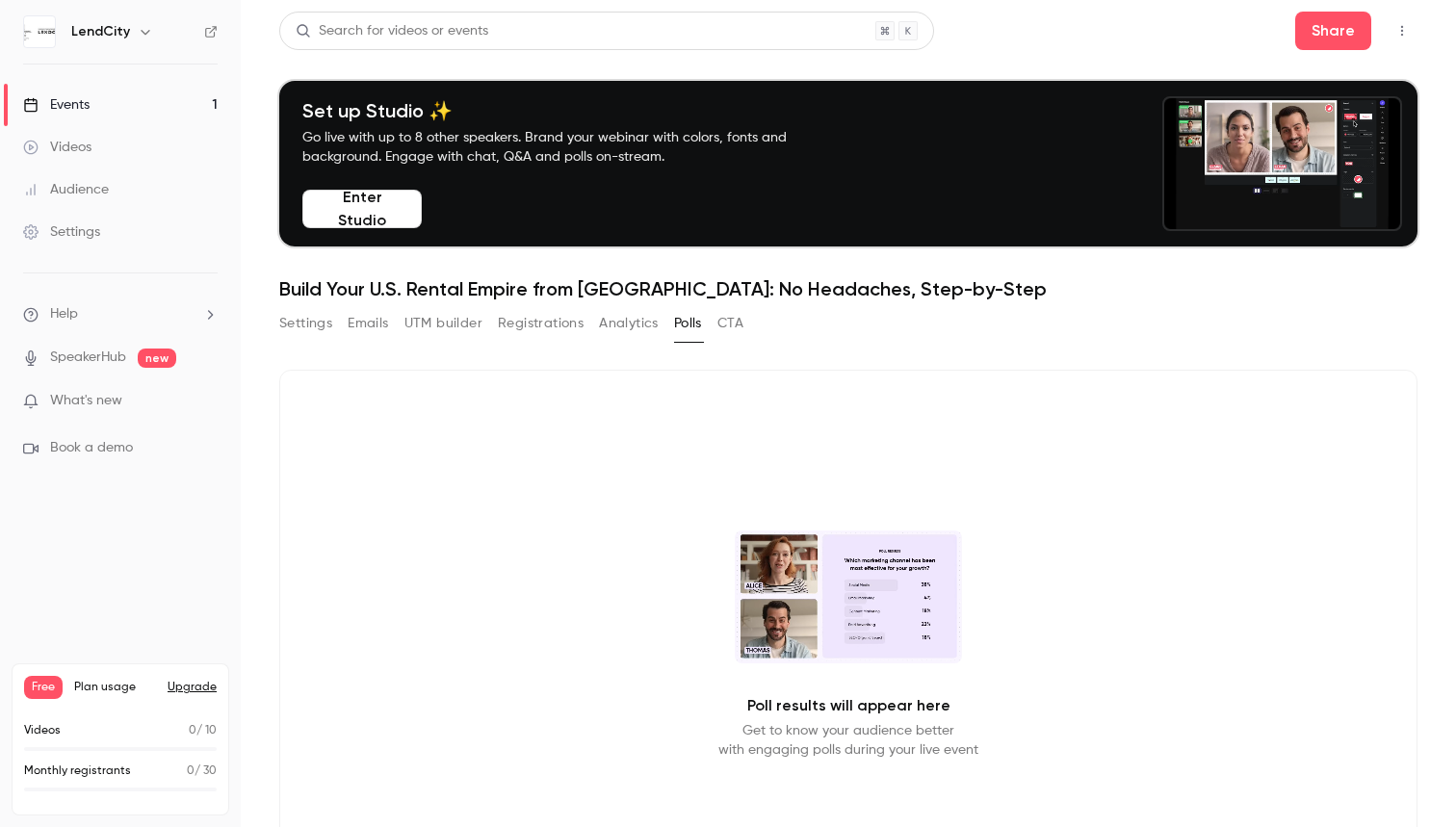
click at [736, 326] on button "CTA" at bounding box center [730, 323] width 26 height 31
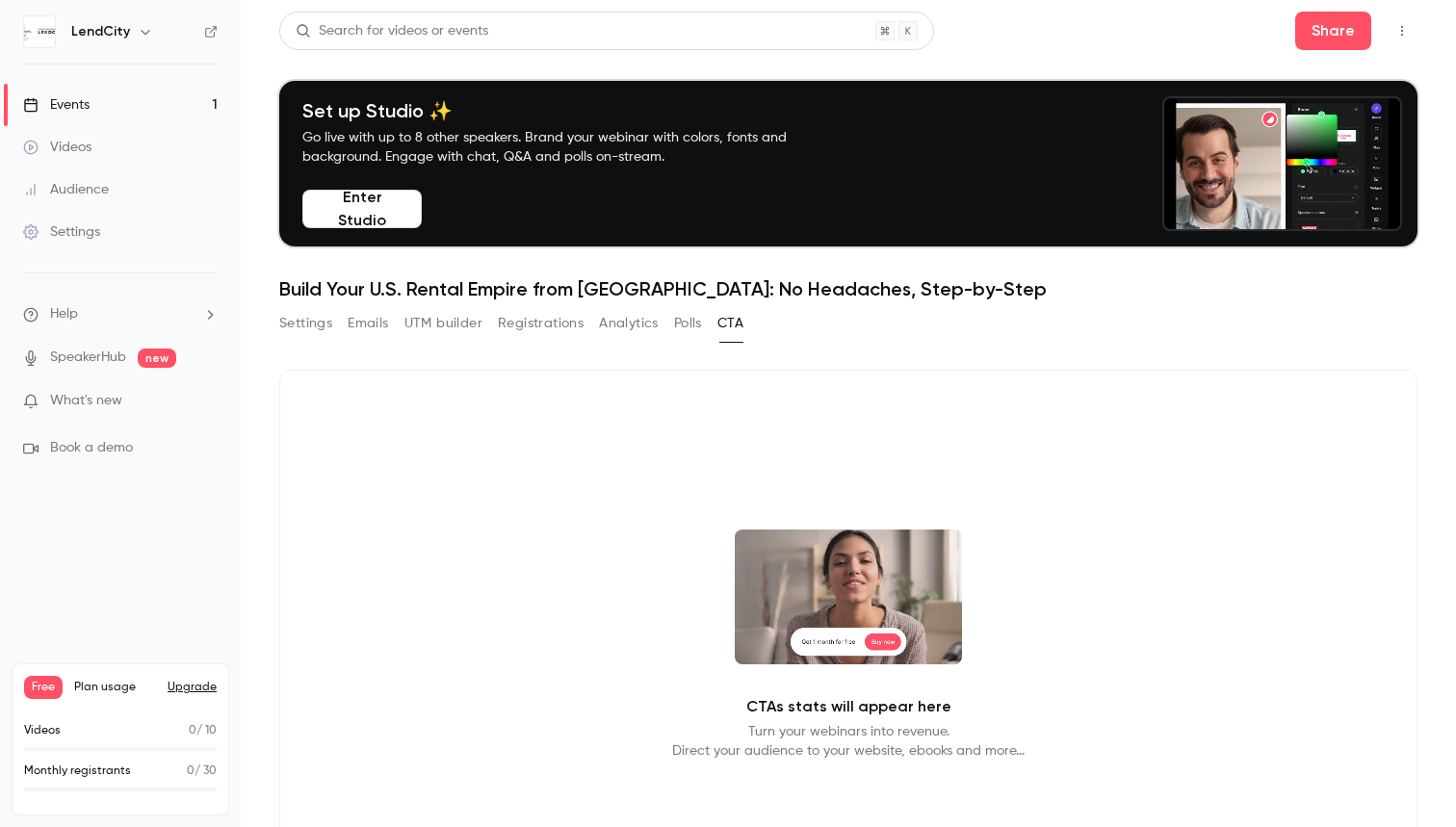
click at [573, 325] on button "Registrations" at bounding box center [541, 323] width 85 height 31
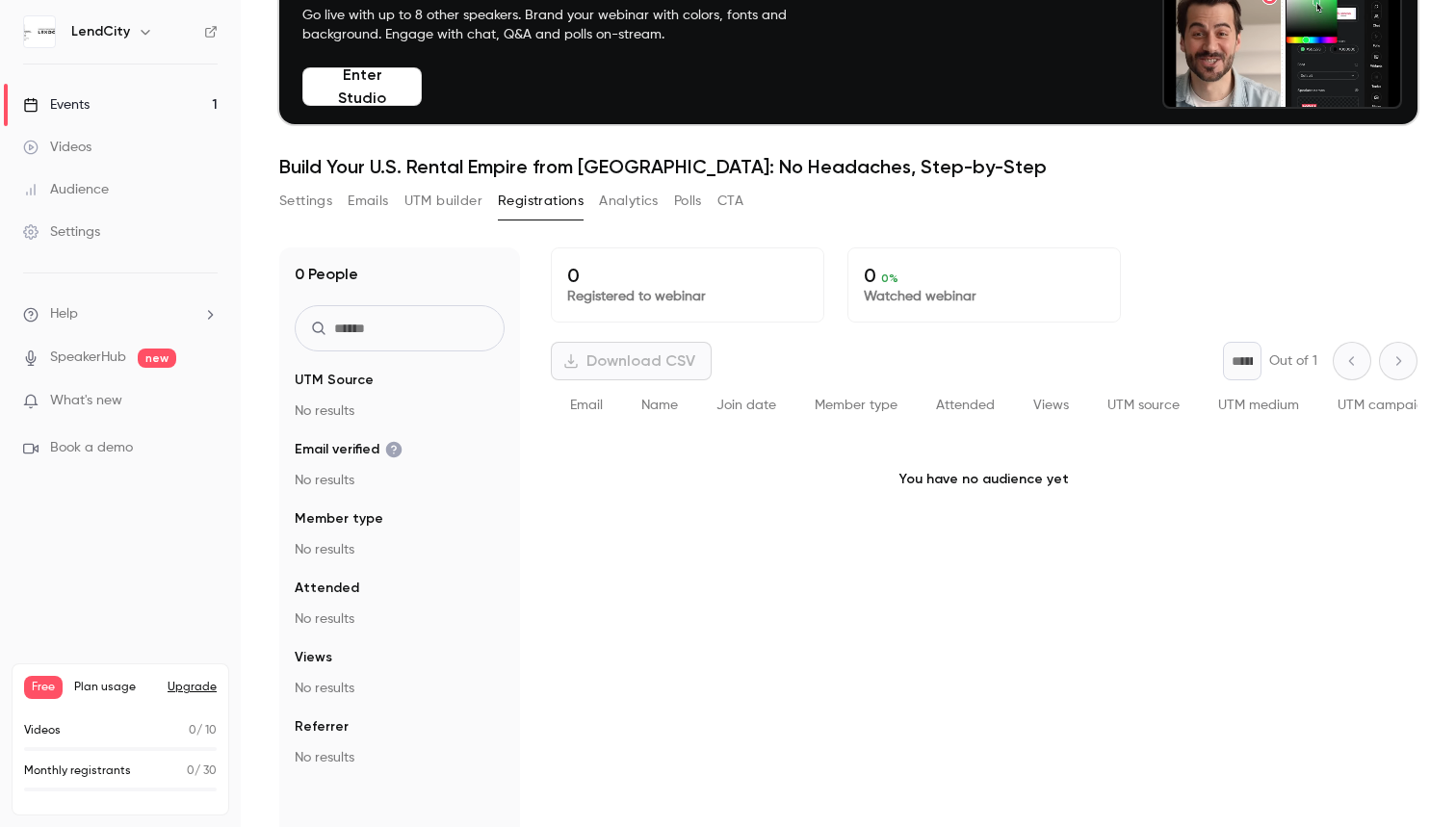
scroll to position [120, 0]
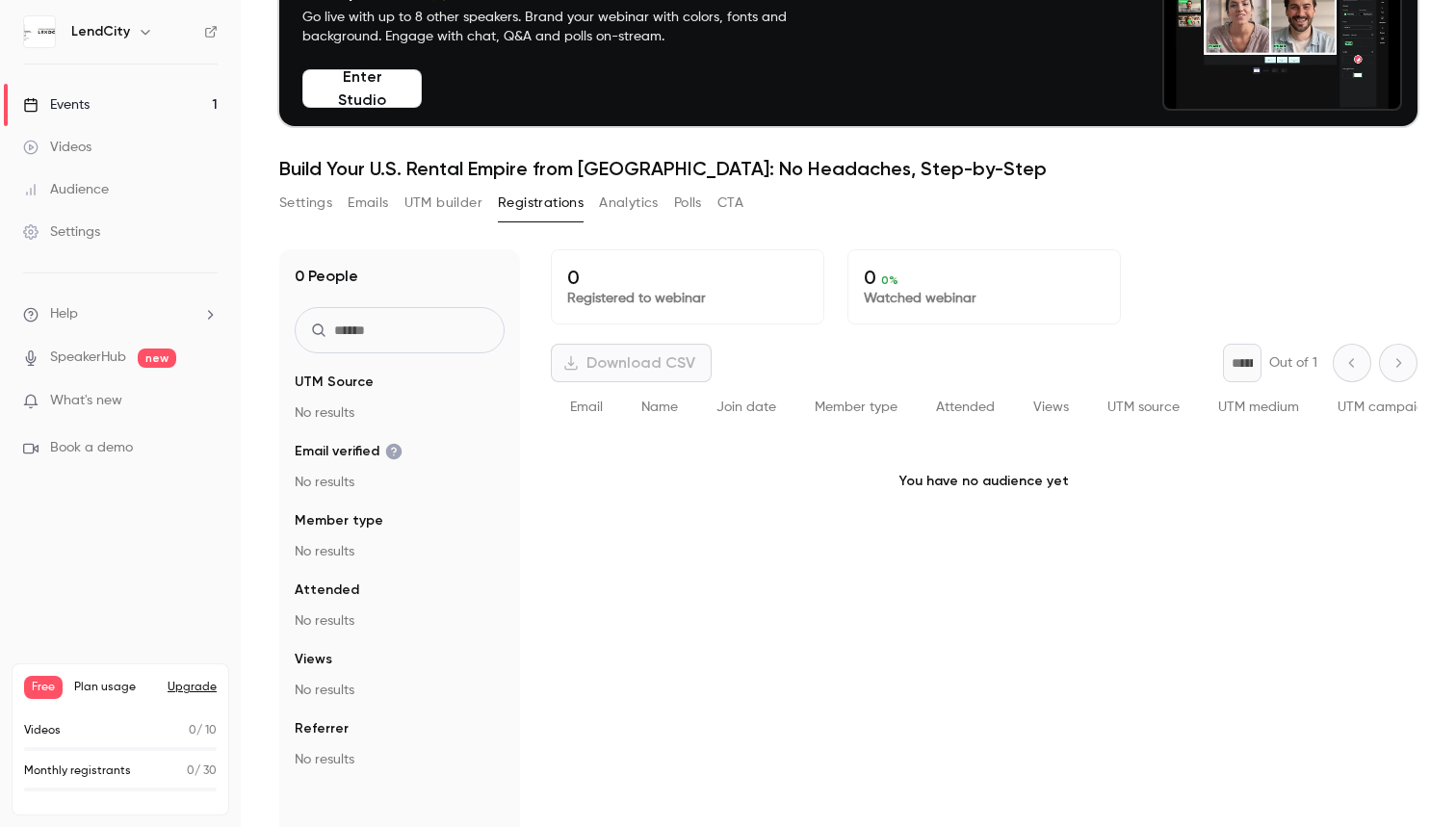
click at [621, 212] on button "Analytics" at bounding box center [629, 203] width 60 height 31
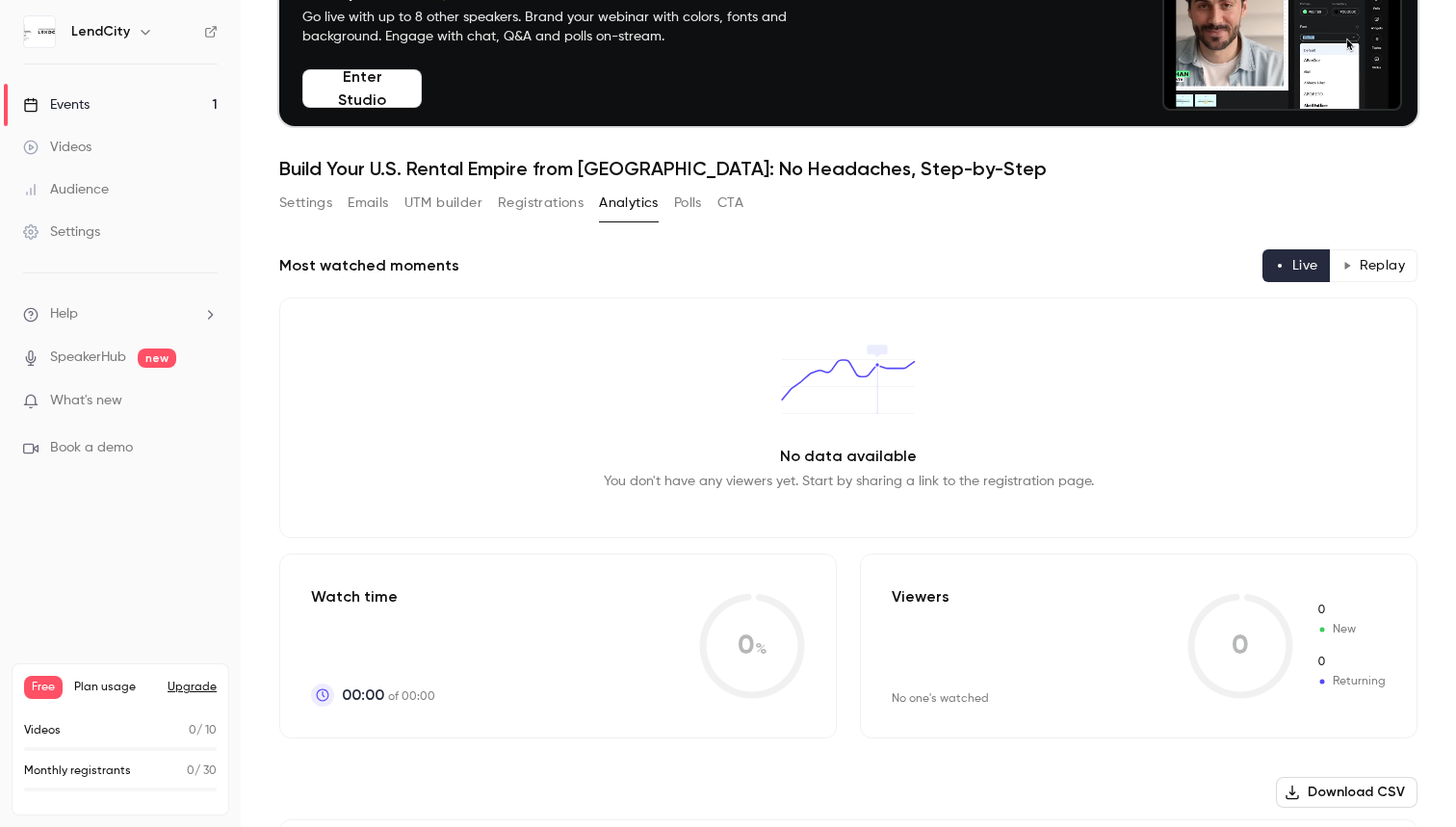
click at [463, 203] on button "UTM builder" at bounding box center [444, 203] width 78 height 31
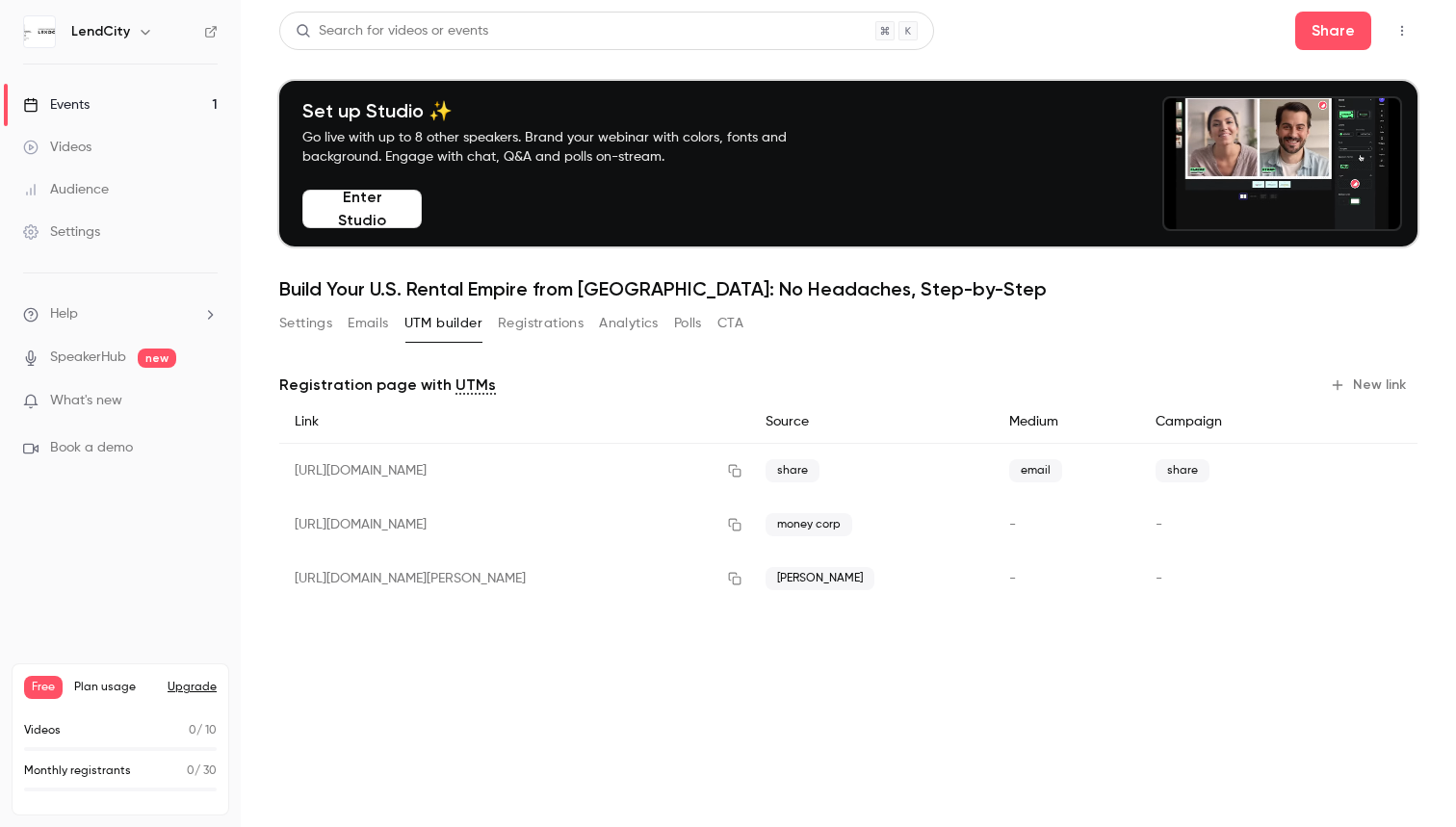
click at [364, 327] on button "Emails" at bounding box center [368, 323] width 41 height 31
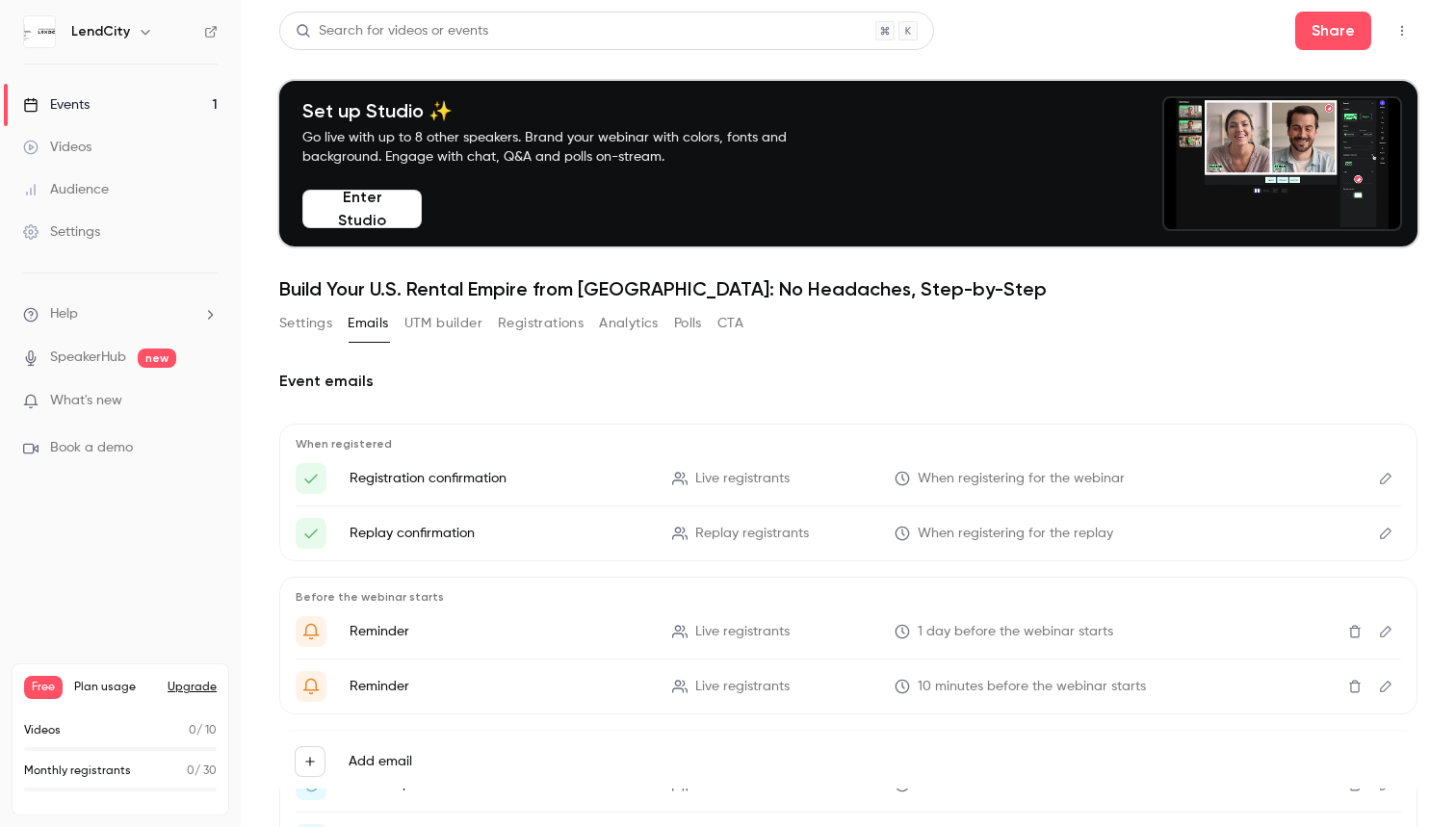
click at [315, 325] on button "Settings" at bounding box center [305, 323] width 53 height 31
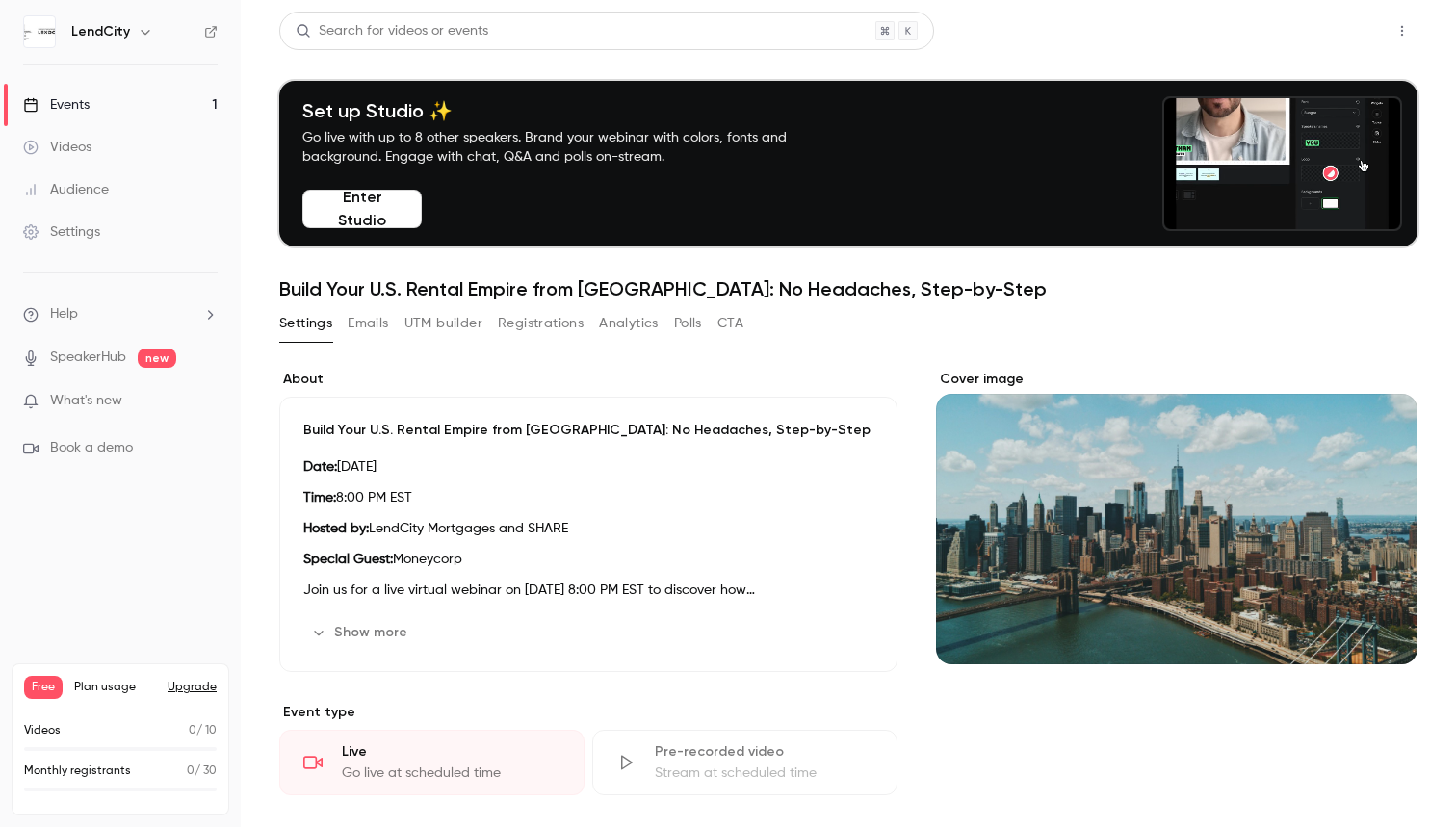
click at [1351, 33] on button "Share" at bounding box center [1333, 31] width 77 height 39
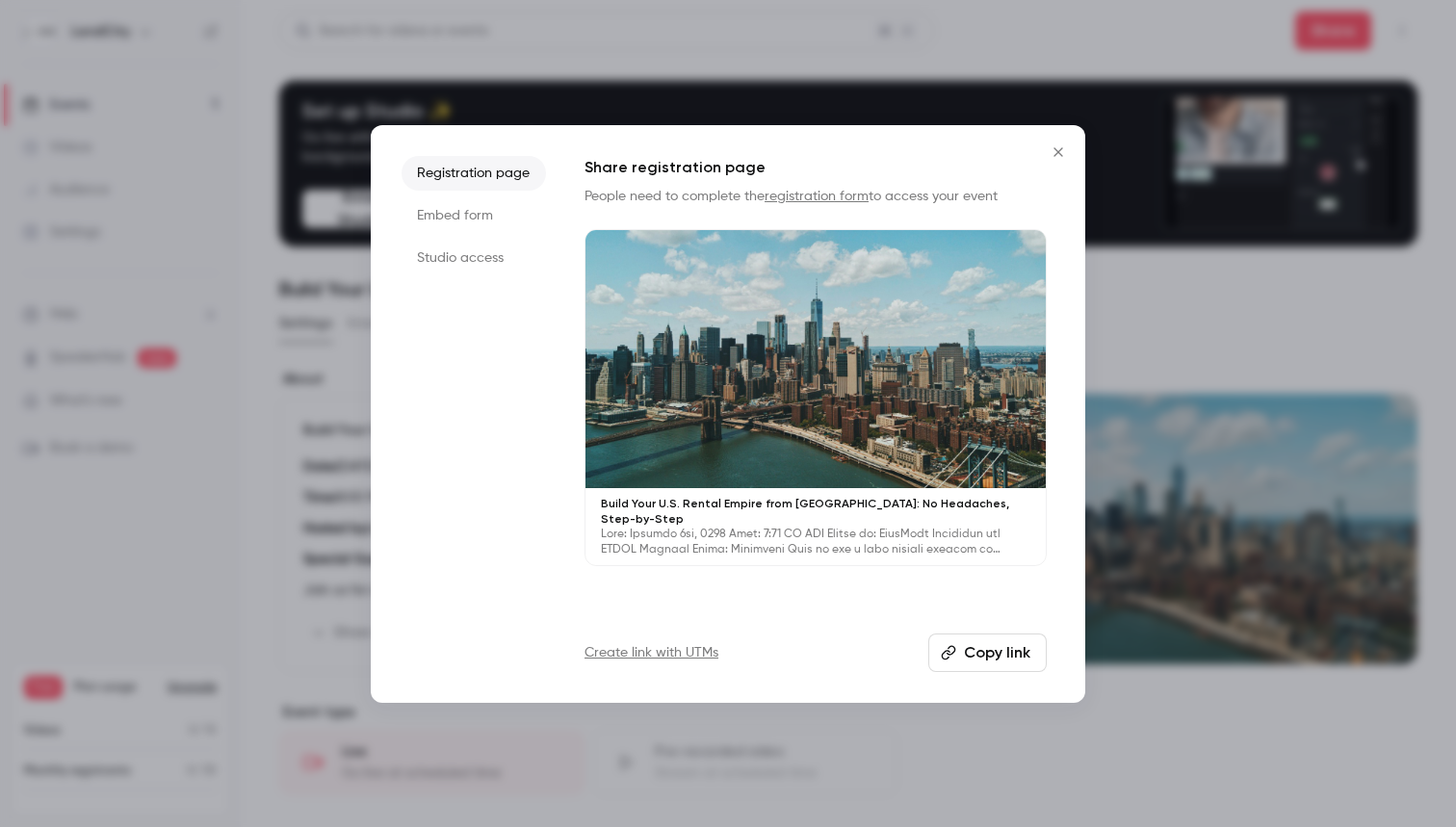
click at [1002, 652] on button "Copy link" at bounding box center [987, 653] width 118 height 39
